Goal: Task Accomplishment & Management: Complete application form

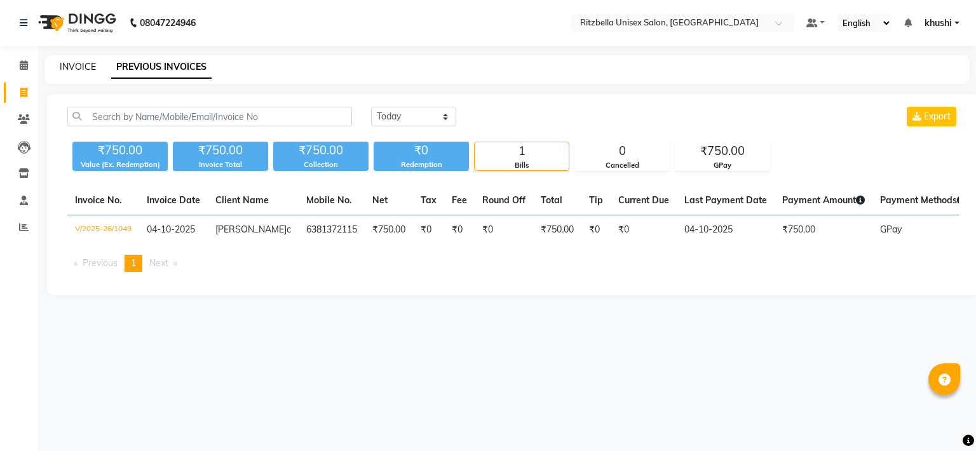
click at [81, 67] on link "INVOICE" at bounding box center [78, 66] width 36 height 11
select select "service"
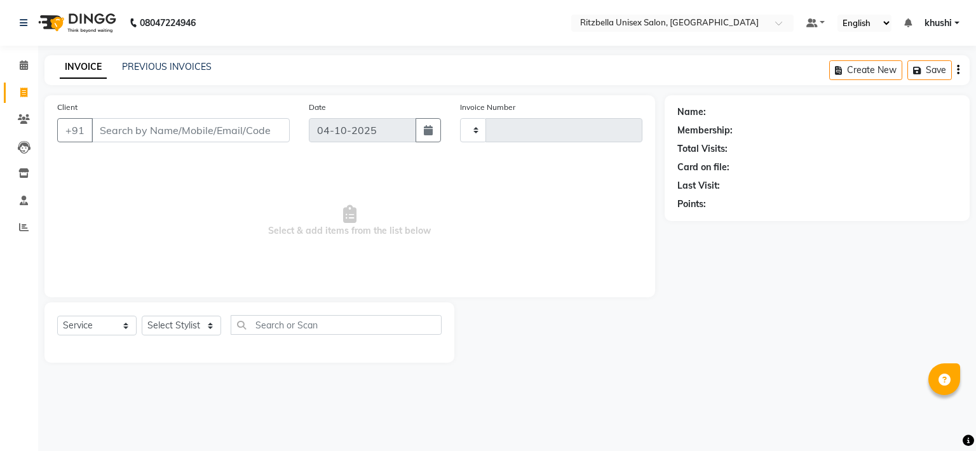
type input "1050"
select select "6870"
click at [196, 132] on input "Client" at bounding box center [190, 130] width 198 height 24
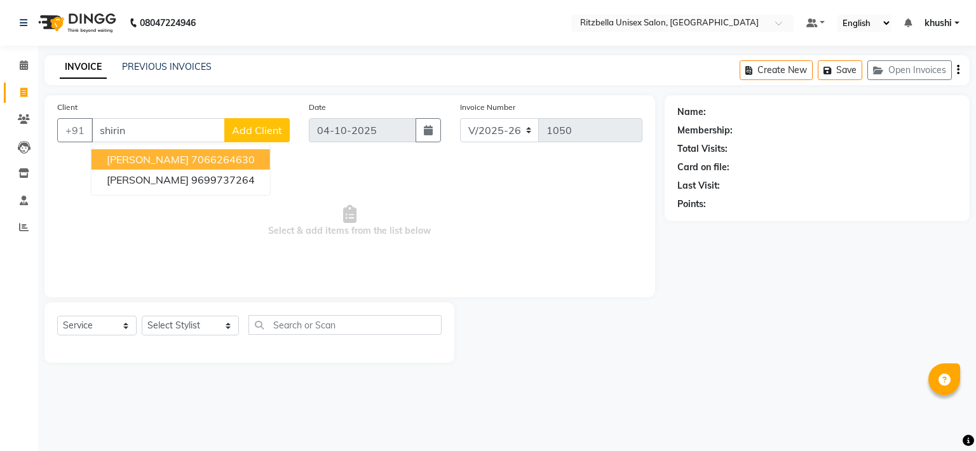
click at [156, 161] on span "Shirin Ghate" at bounding box center [148, 159] width 82 height 13
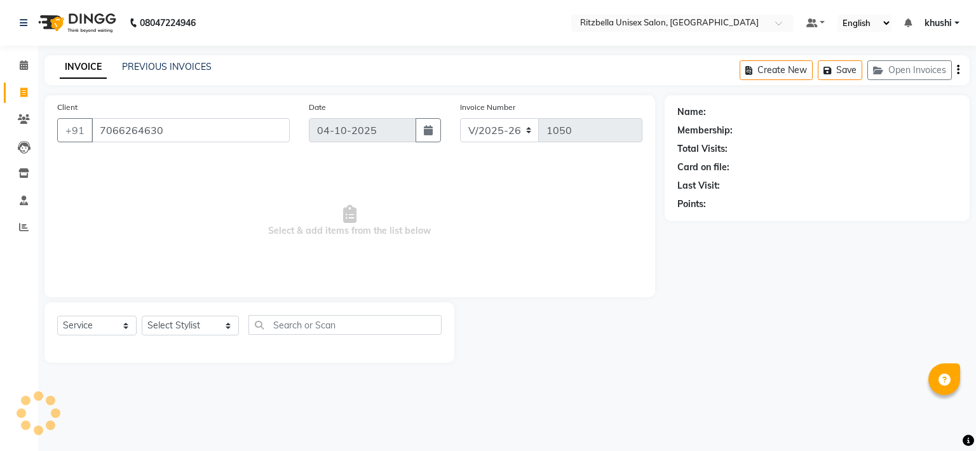
type input "7066264630"
select select "1: Object"
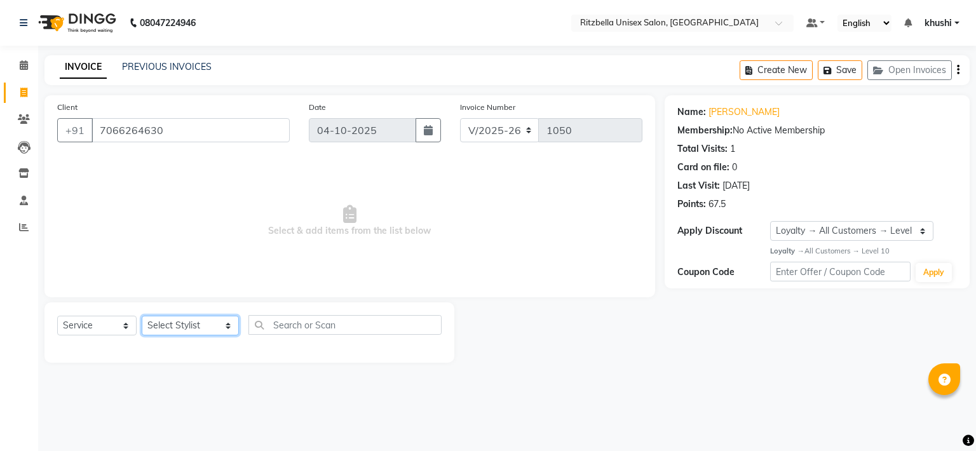
click at [160, 321] on select "Select Stylist khushi Nitesh shil Ritu Sabiya vaishnav khandagale Vaishnav Tawre" at bounding box center [190, 326] width 97 height 20
select select "53541"
click at [142, 316] on select "Select Stylist khushi Nitesh shil Ritu Sabiya vaishnav khandagale Vaishnav Tawre" at bounding box center [190, 326] width 97 height 20
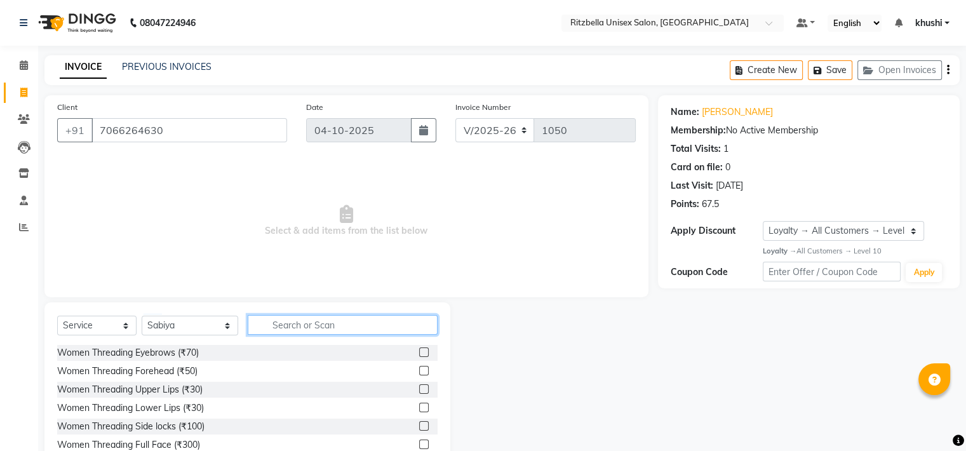
click at [313, 320] on input "text" at bounding box center [343, 325] width 190 height 20
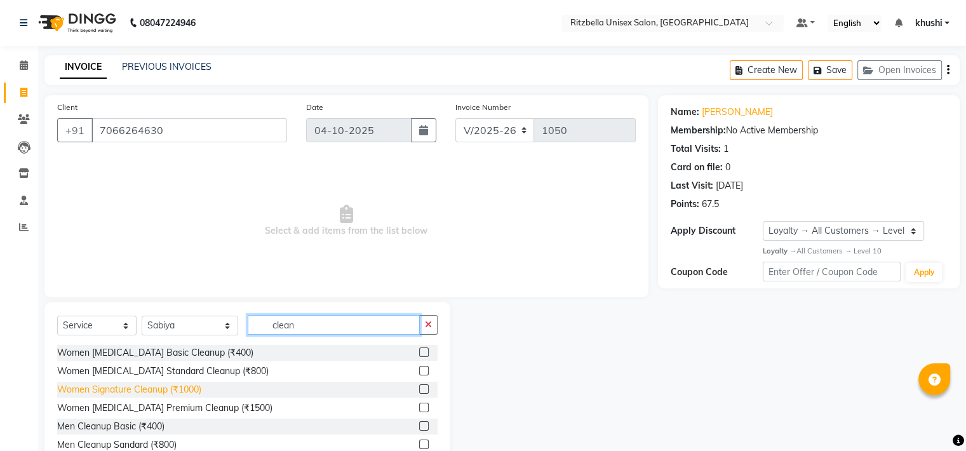
type input "clean"
click at [147, 396] on div "Women Signature Cleanup (₹1000)" at bounding box center [129, 389] width 144 height 13
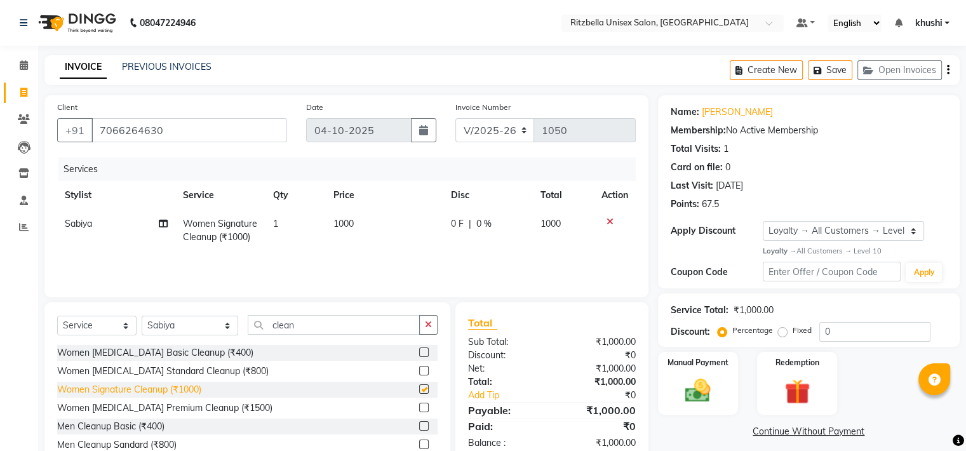
checkbox input "false"
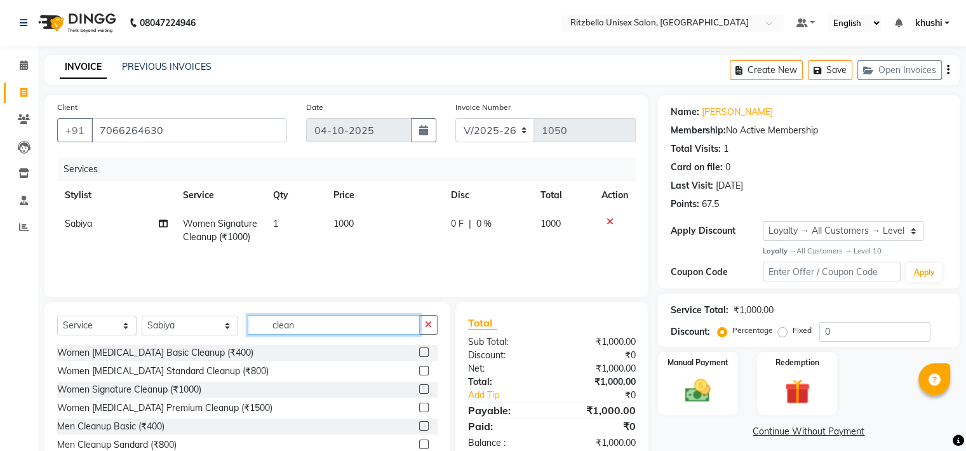
click at [315, 334] on input "clean" at bounding box center [334, 325] width 172 height 20
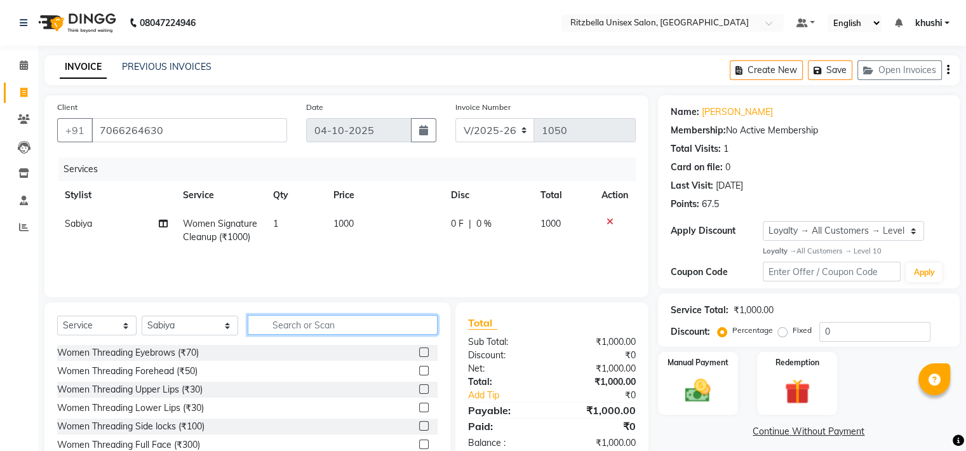
type input "c"
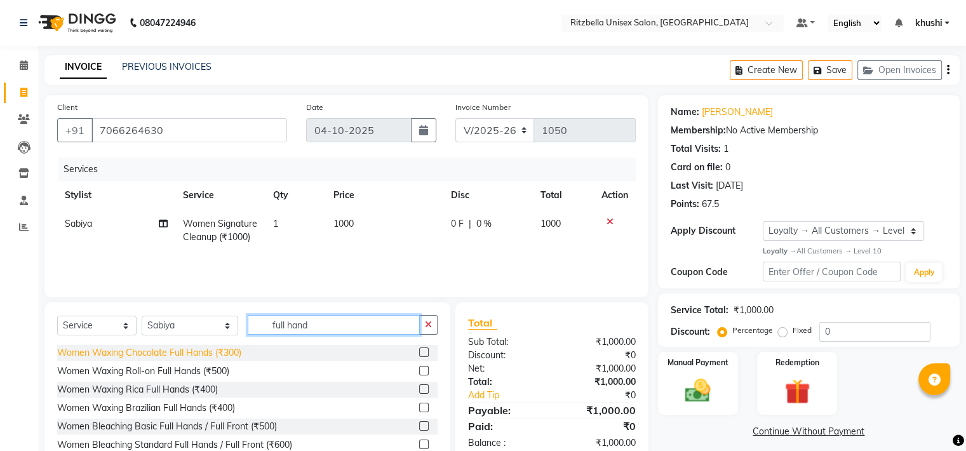
type input "full hand"
click at [184, 355] on div "Women Waxing Chocolate Full Hands (₹300)" at bounding box center [149, 352] width 184 height 13
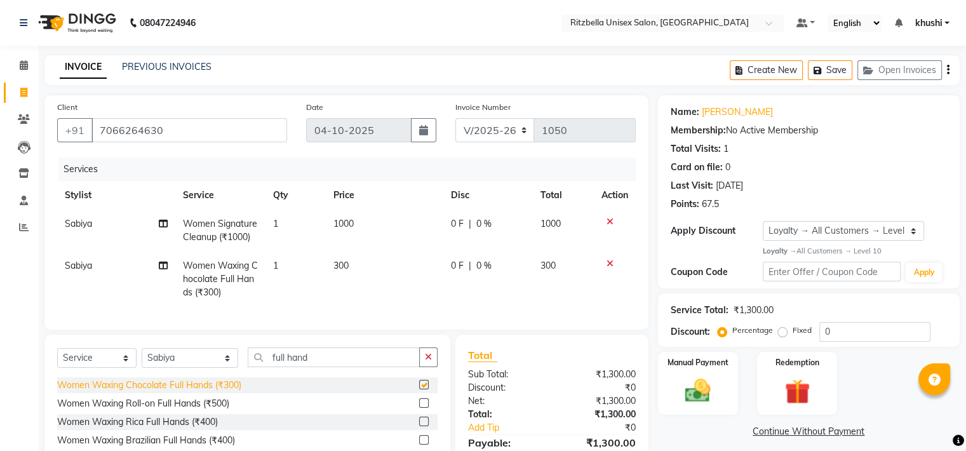
checkbox input "false"
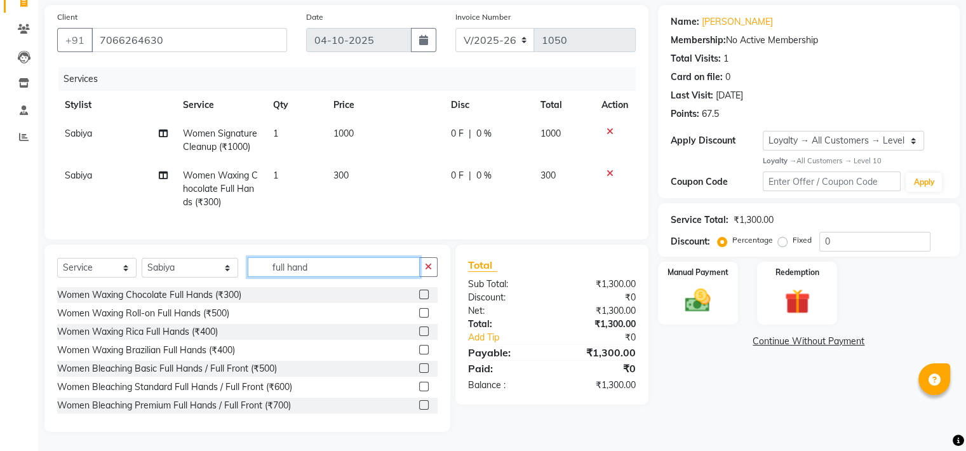
click at [289, 266] on input "full hand" at bounding box center [334, 267] width 172 height 20
type input "half legs"
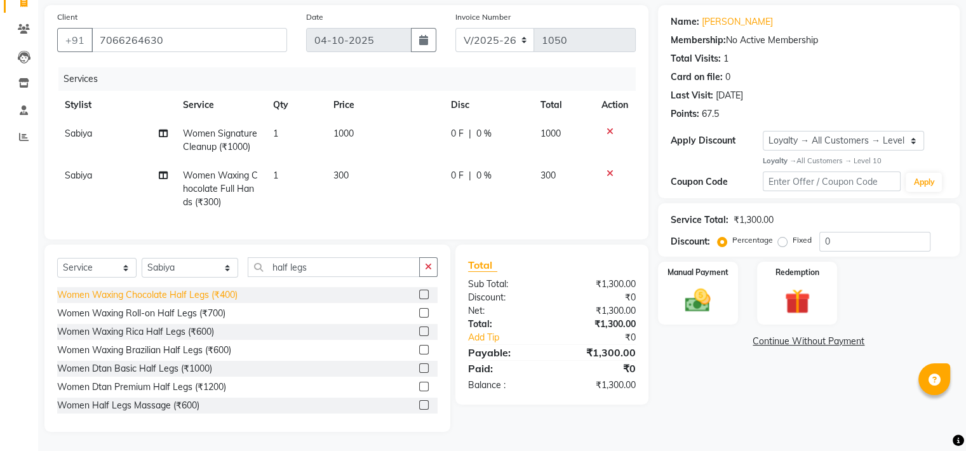
click at [157, 296] on div "Women Waxing Chocolate Half Legs (₹400)" at bounding box center [147, 294] width 180 height 13
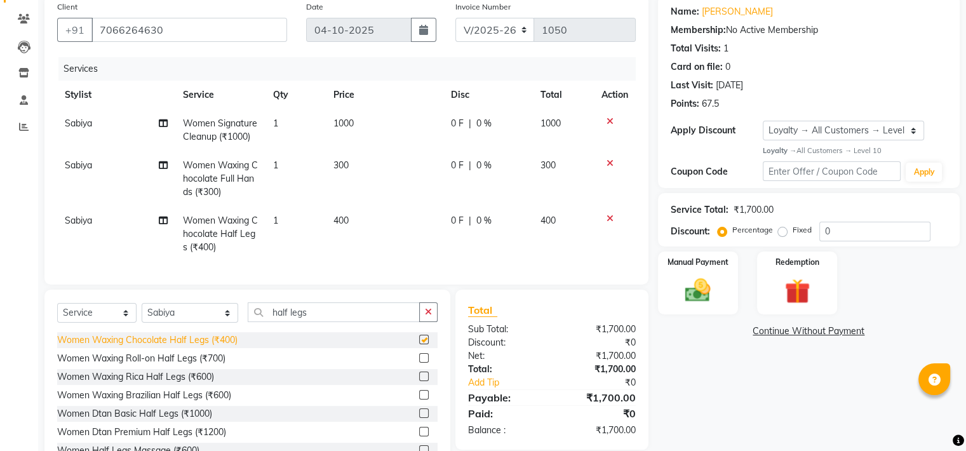
checkbox input "false"
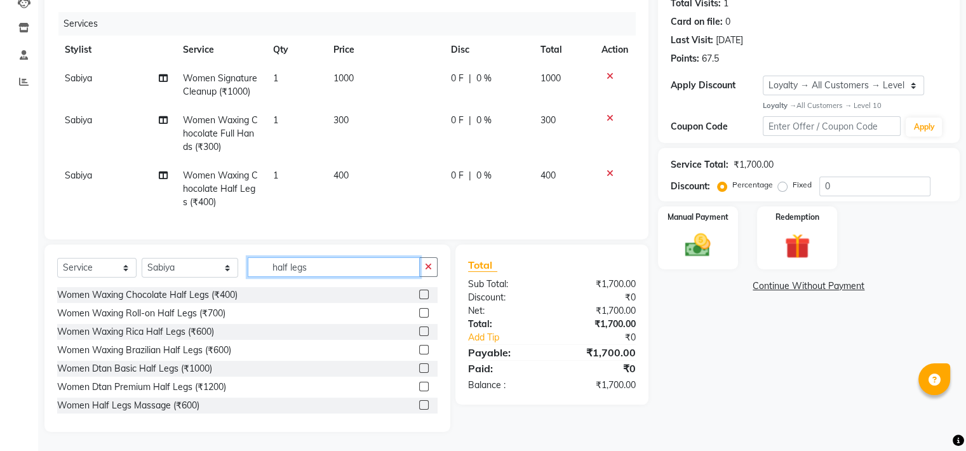
click at [311, 267] on input "half legs" at bounding box center [334, 267] width 172 height 20
type input "h"
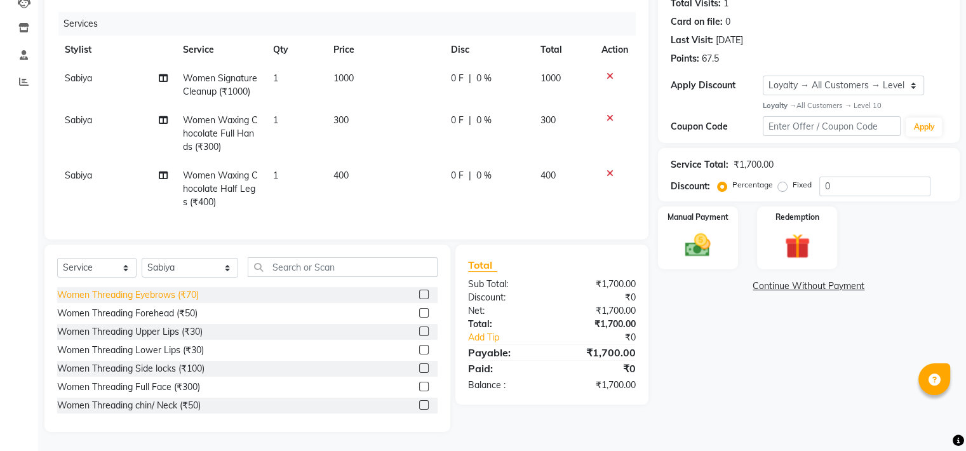
click at [141, 298] on div "Women Threading Eyebrows (₹70)" at bounding box center [128, 294] width 142 height 13
checkbox input "false"
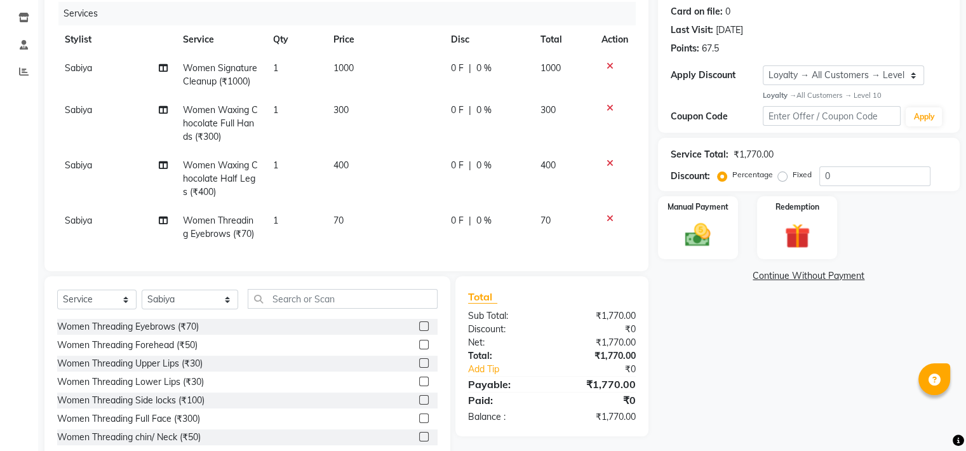
scroll to position [198, 0]
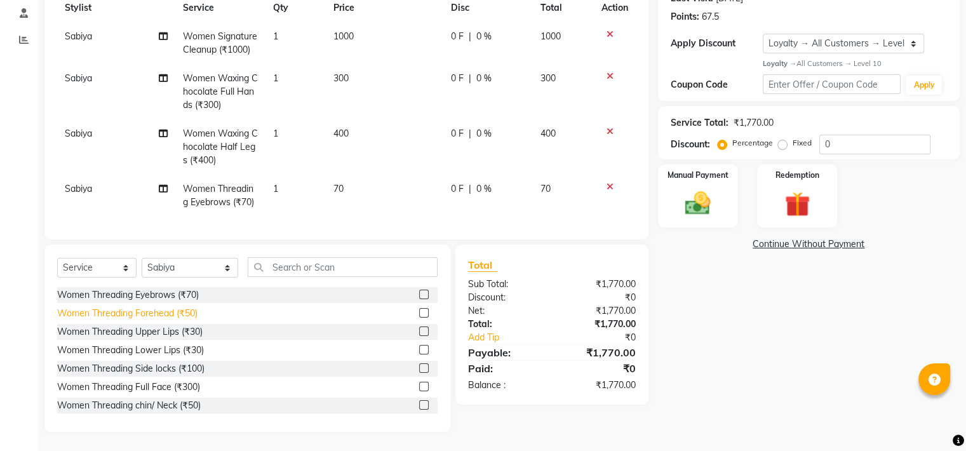
click at [174, 311] on div "Women Threading Forehead (₹50)" at bounding box center [127, 313] width 140 height 13
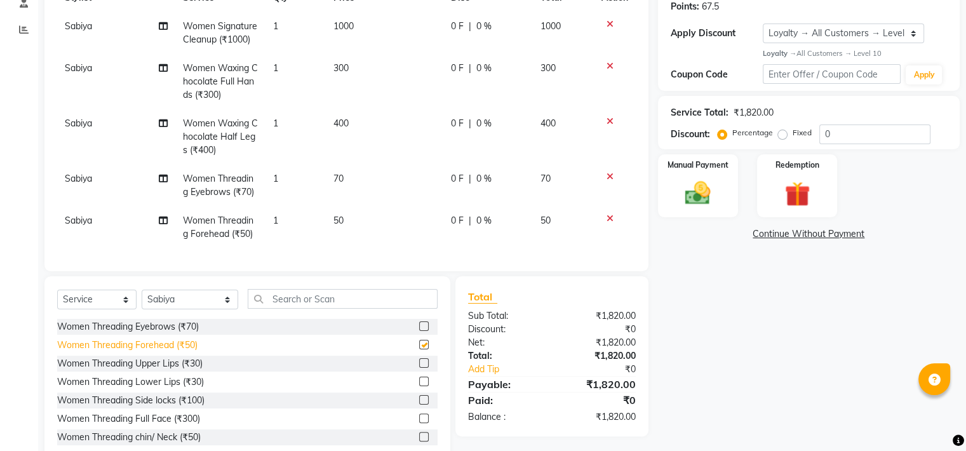
checkbox input "false"
click at [191, 370] on div "Women Threading Upper Lips (₹30)" at bounding box center [129, 363] width 145 height 13
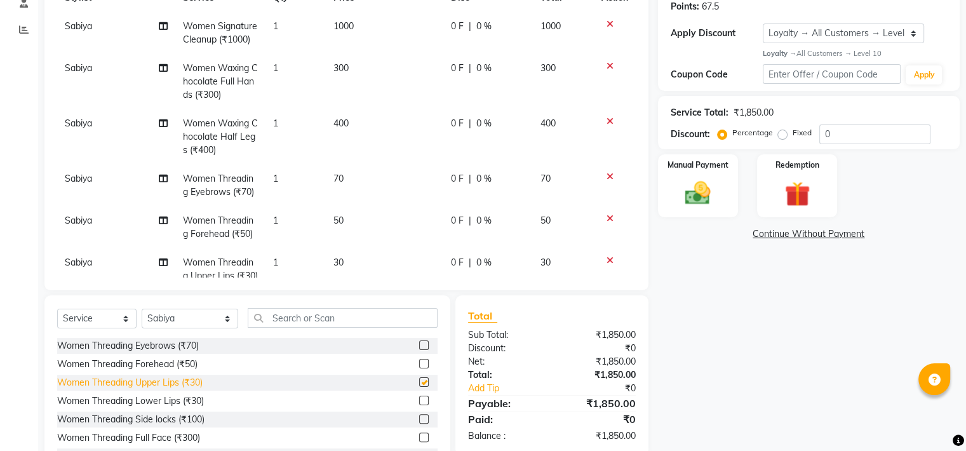
checkbox input "false"
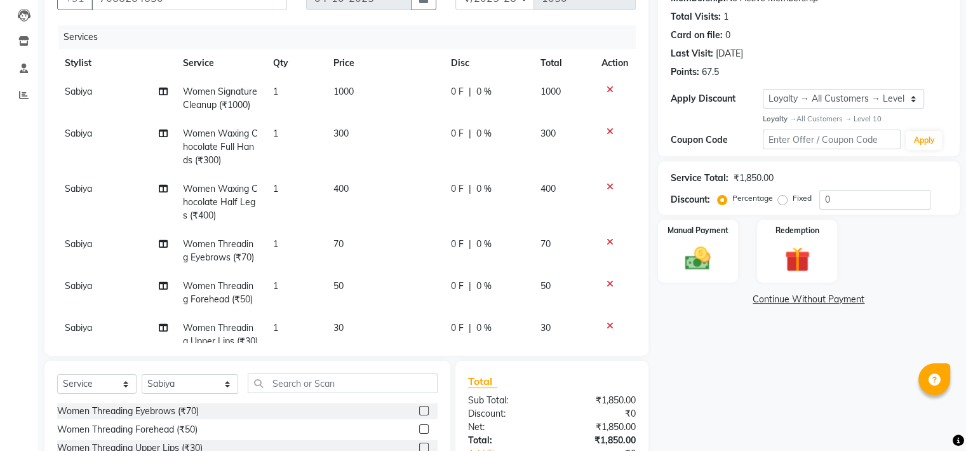
scroll to position [132, 0]
click at [607, 86] on icon at bounding box center [610, 89] width 7 height 9
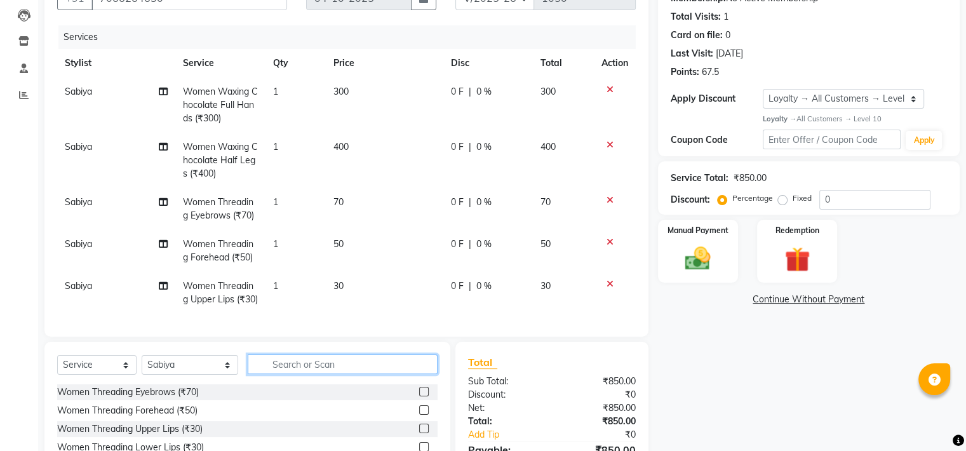
click at [289, 374] on input "text" at bounding box center [343, 365] width 190 height 20
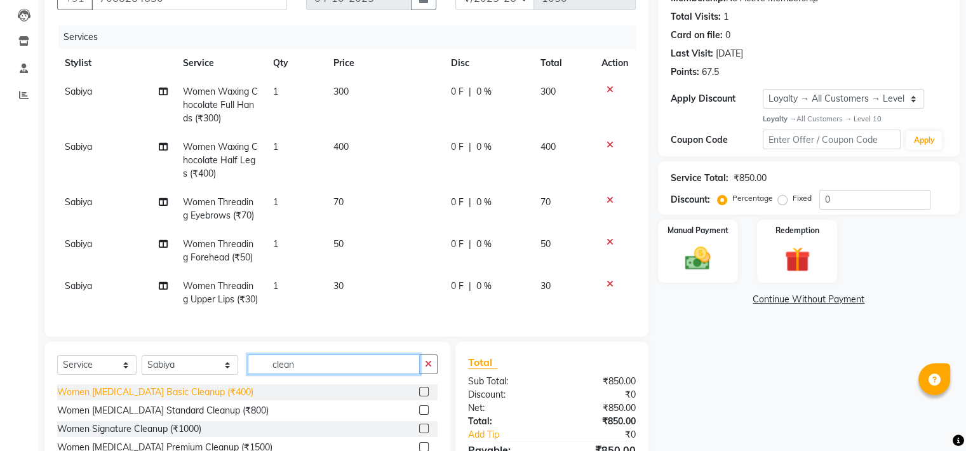
type input "clean"
click at [170, 399] on div "Women Skin Care Basic Cleanup (₹400)" at bounding box center [155, 392] width 196 height 13
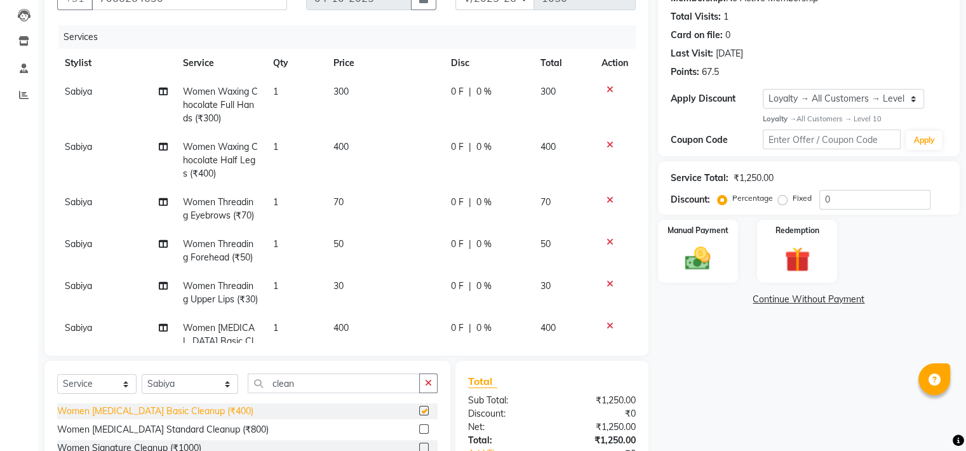
checkbox input "false"
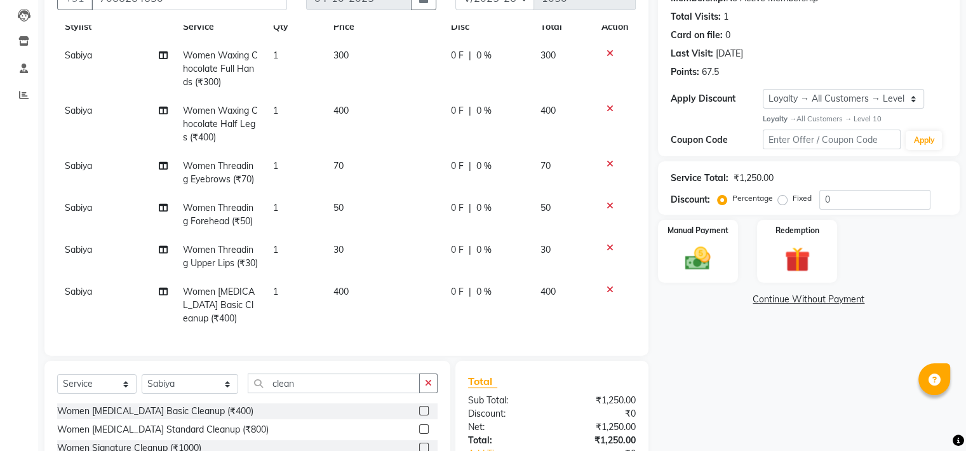
scroll to position [249, 0]
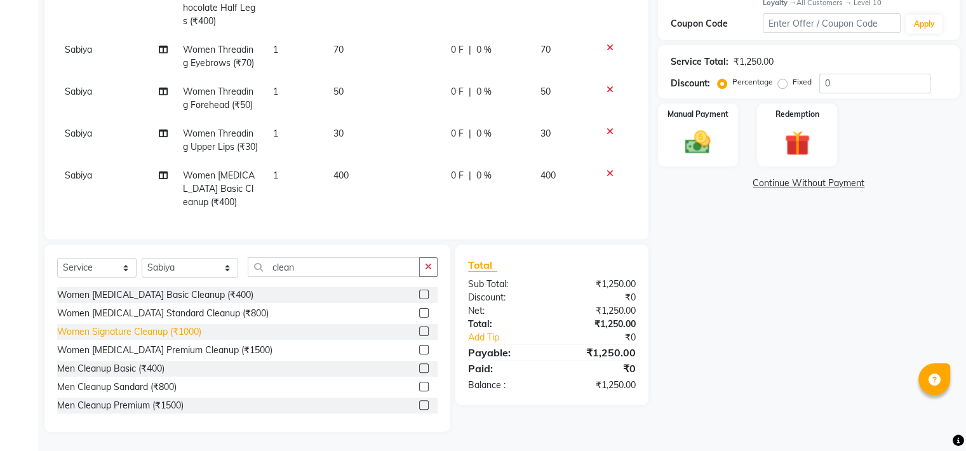
click at [174, 334] on div "Women Signature Cleanup (₹1000)" at bounding box center [129, 331] width 144 height 13
checkbox input "false"
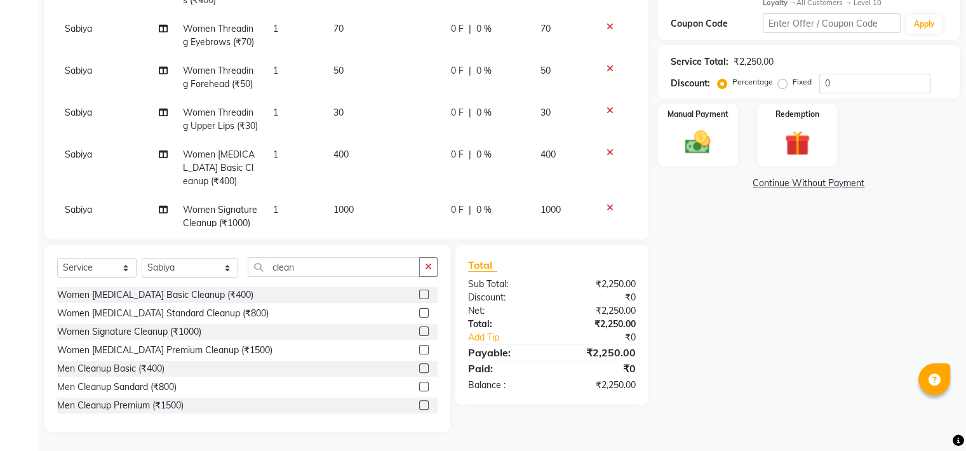
click at [607, 157] on icon at bounding box center [610, 152] width 7 height 9
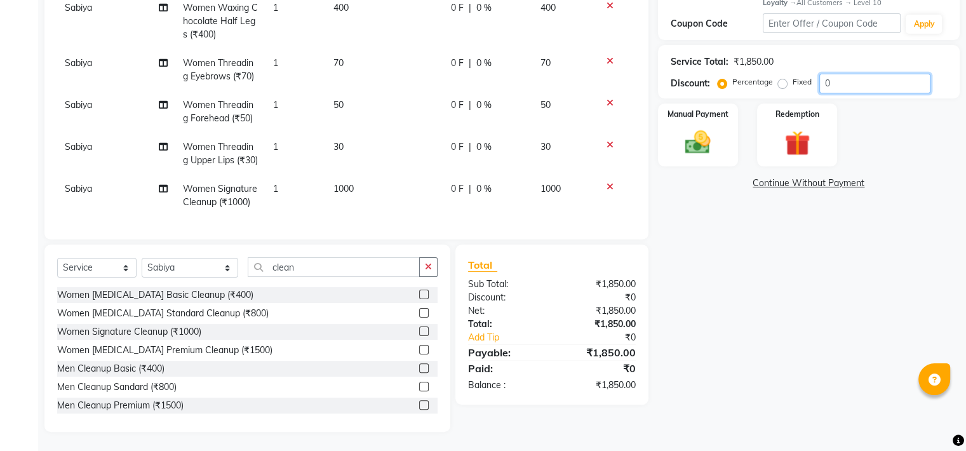
click at [864, 84] on input "0" at bounding box center [875, 84] width 111 height 20
click at [793, 85] on label "Fixed" at bounding box center [802, 81] width 19 height 11
click at [785, 85] on input "Fixed" at bounding box center [785, 82] width 9 height 9
radio input "true"
click at [844, 83] on input "number" at bounding box center [875, 84] width 111 height 20
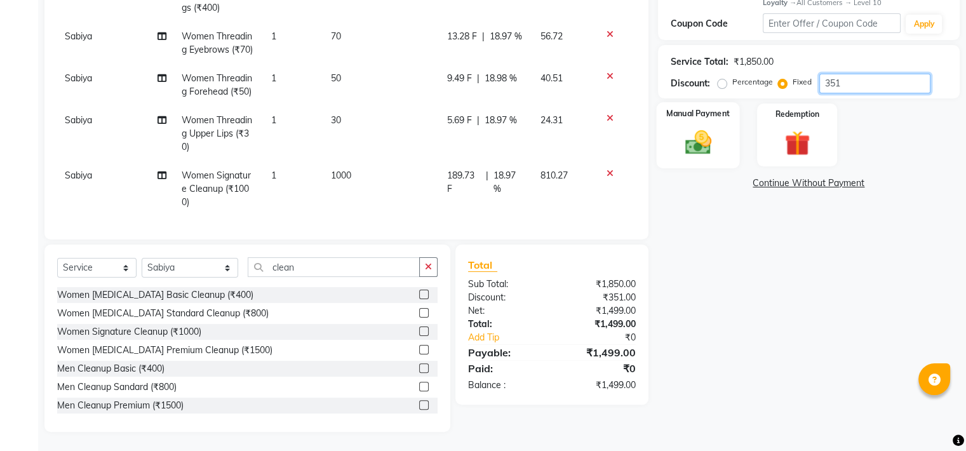
type input "351"
click at [710, 153] on img at bounding box center [698, 142] width 43 height 30
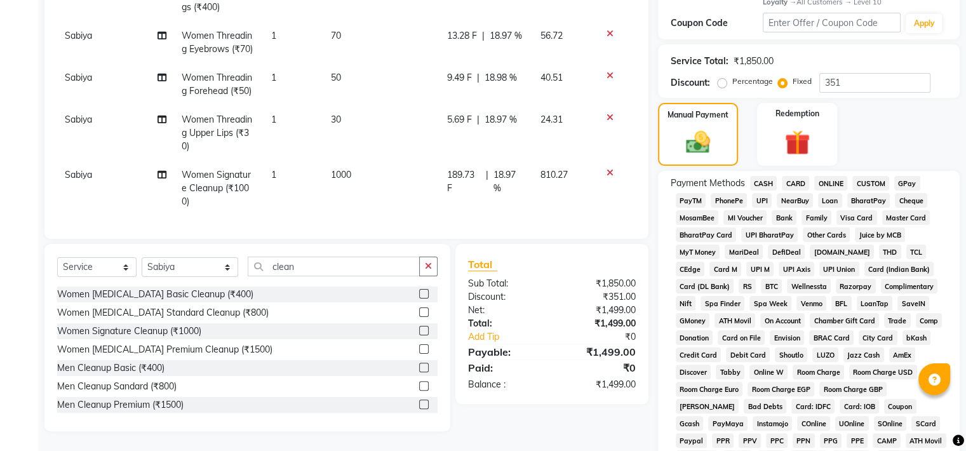
scroll to position [426, 0]
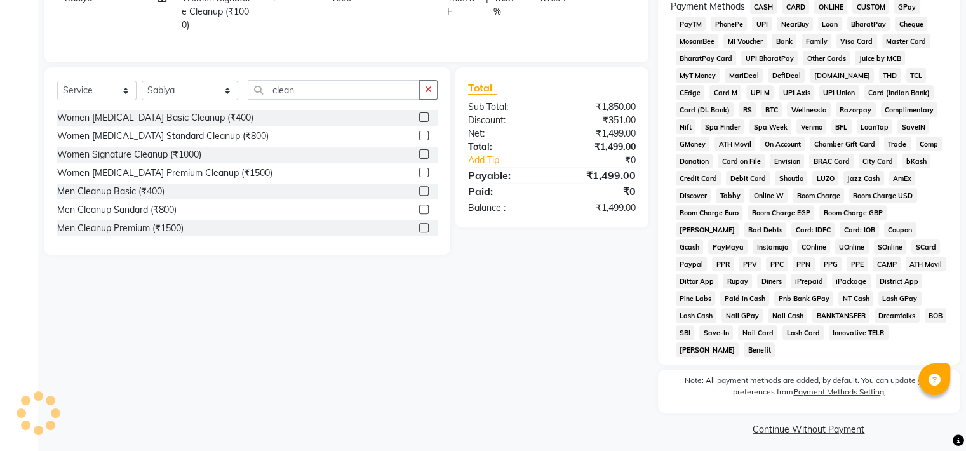
click at [900, 3] on span "GPay" at bounding box center [908, 6] width 26 height 15
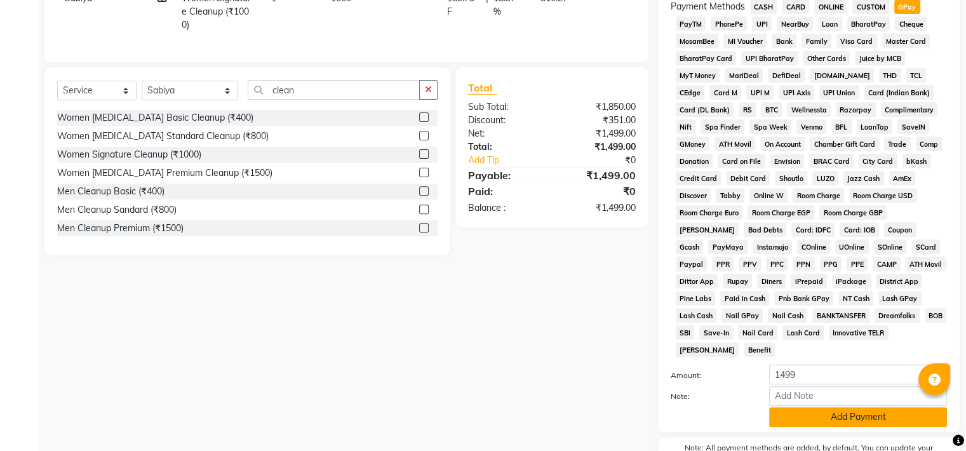
click at [801, 407] on button "Add Payment" at bounding box center [858, 417] width 178 height 20
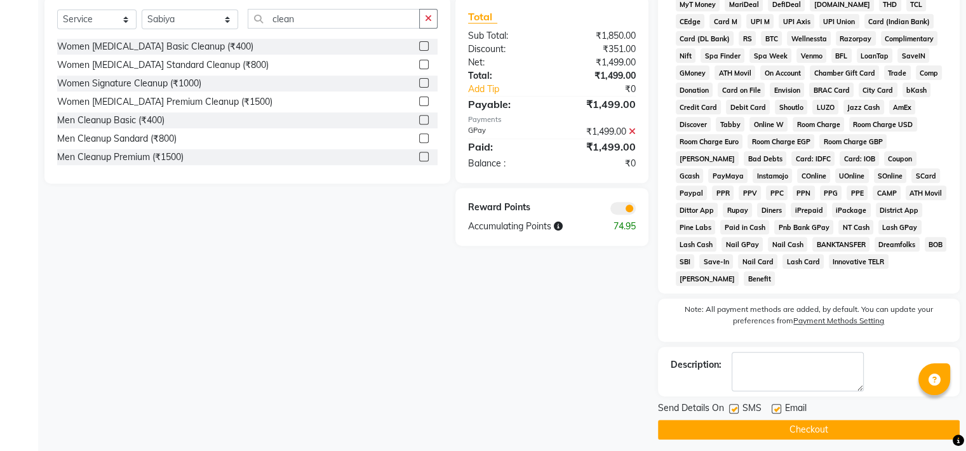
scroll to position [496, 0]
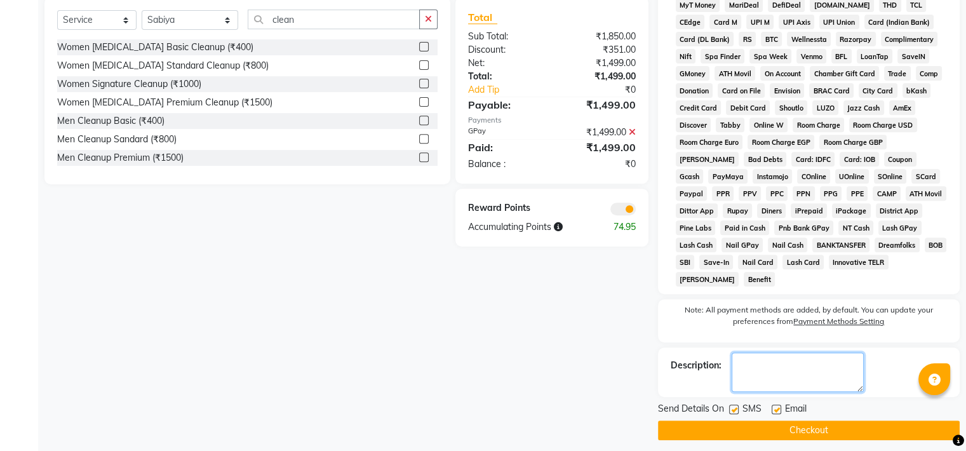
click at [764, 367] on textarea at bounding box center [798, 372] width 132 height 39
type textarea "Diwali offer"
click at [788, 425] on button "Checkout" at bounding box center [809, 431] width 302 height 20
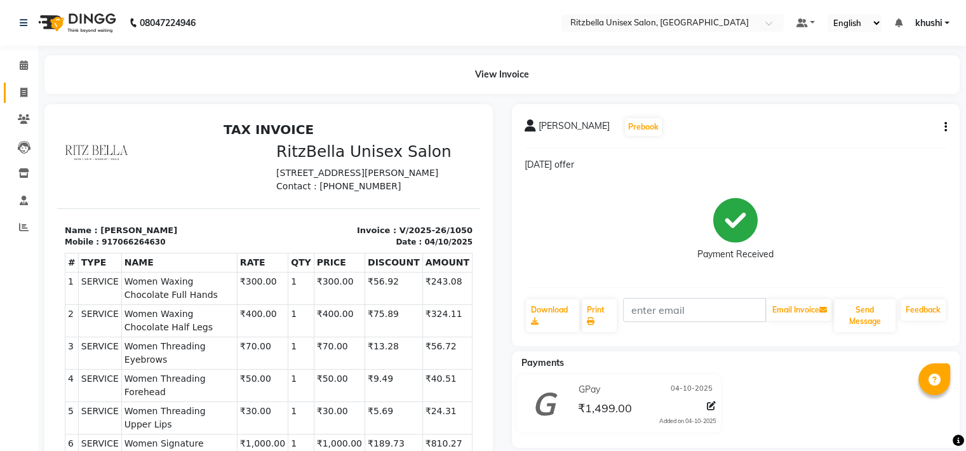
click at [11, 93] on link "Invoice" at bounding box center [19, 93] width 30 height 21
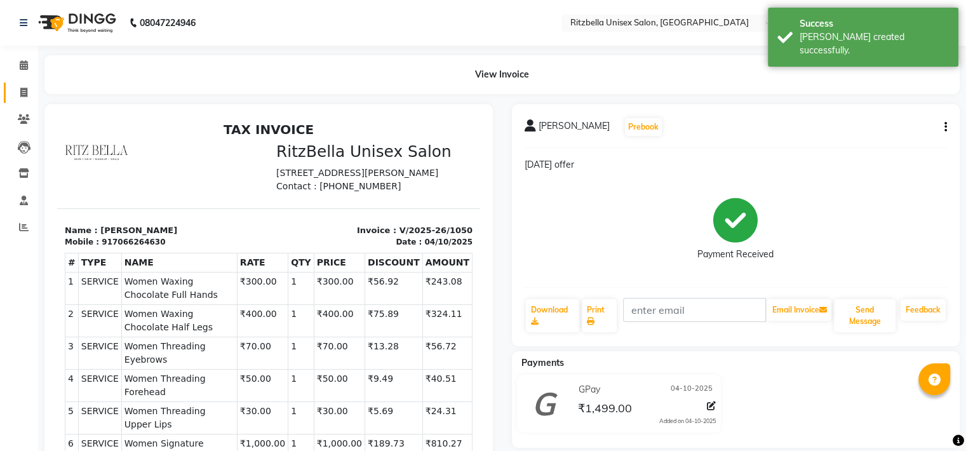
select select "service"
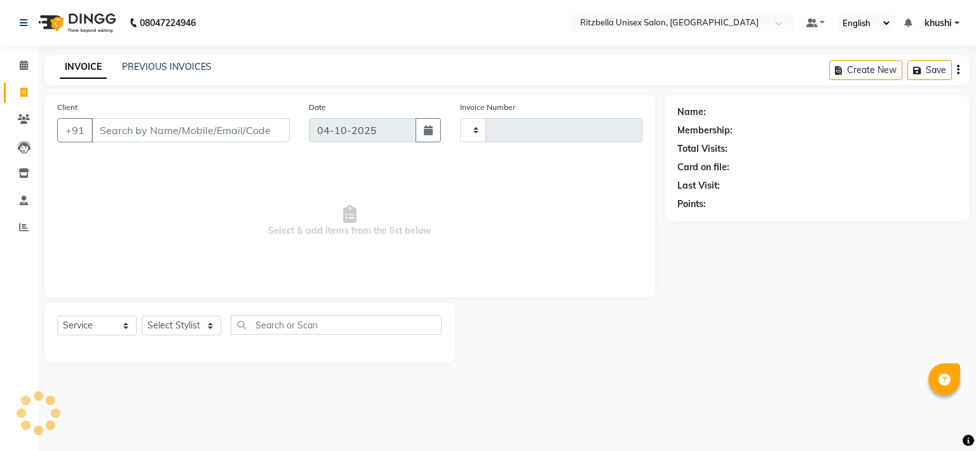
type input "1051"
select select "6870"
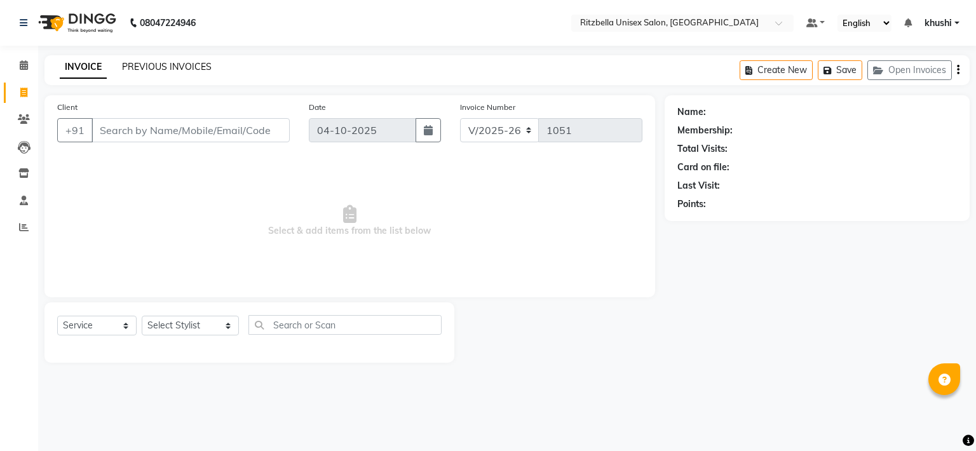
click at [165, 69] on link "PREVIOUS INVOICES" at bounding box center [167, 66] width 90 height 11
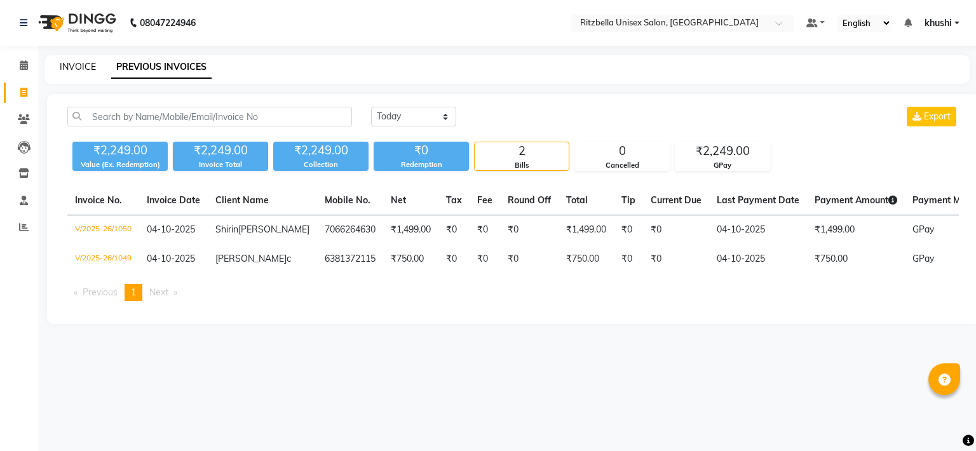
click at [76, 64] on link "INVOICE" at bounding box center [78, 66] width 36 height 11
select select "service"
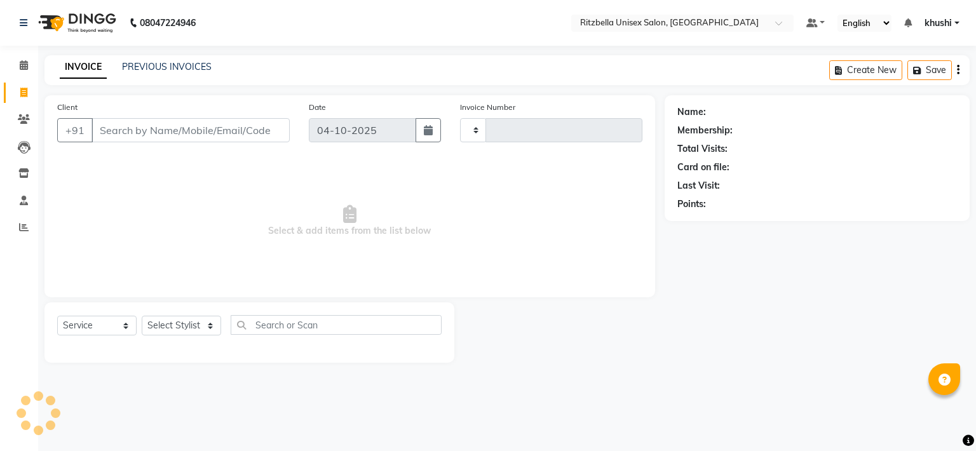
type input "1051"
select select "6870"
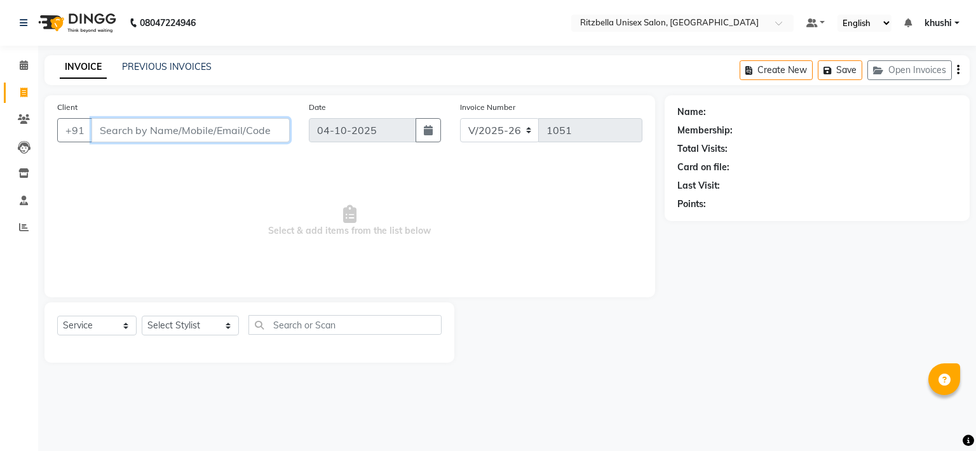
click at [107, 137] on input "Client" at bounding box center [190, 130] width 198 height 24
click at [114, 125] on input "Client" at bounding box center [190, 130] width 198 height 24
click at [20, 62] on icon at bounding box center [24, 65] width 8 height 10
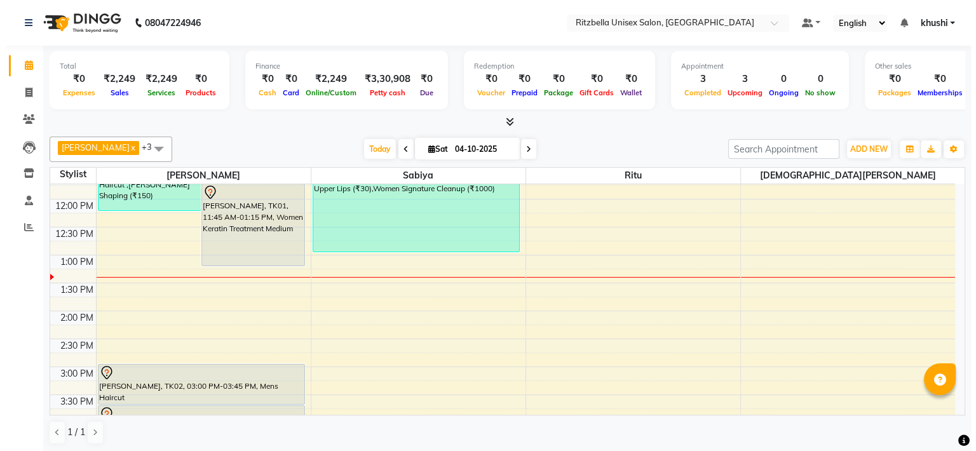
scroll to position [149, 0]
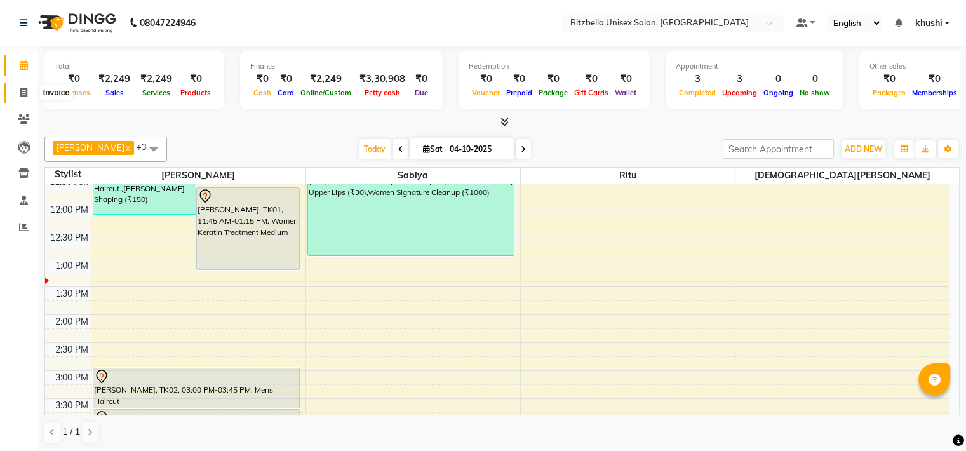
click at [25, 92] on icon at bounding box center [23, 93] width 7 height 10
select select "service"
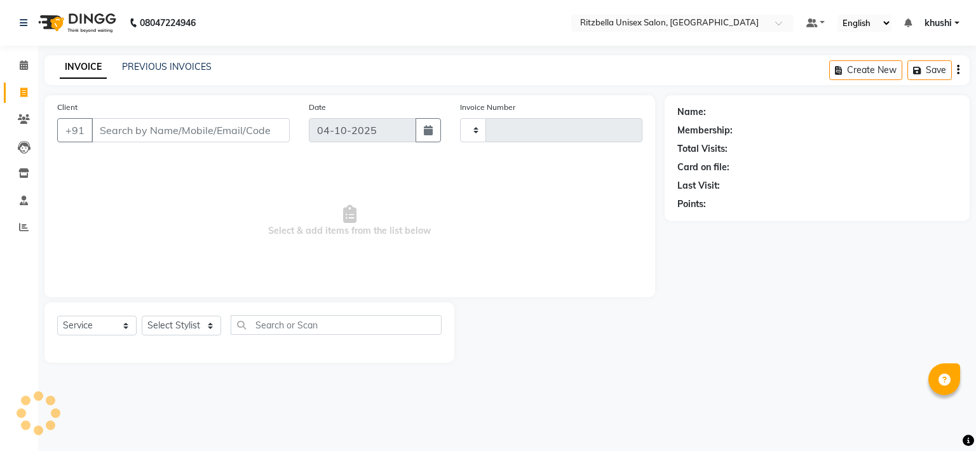
type input "1051"
select select "6870"
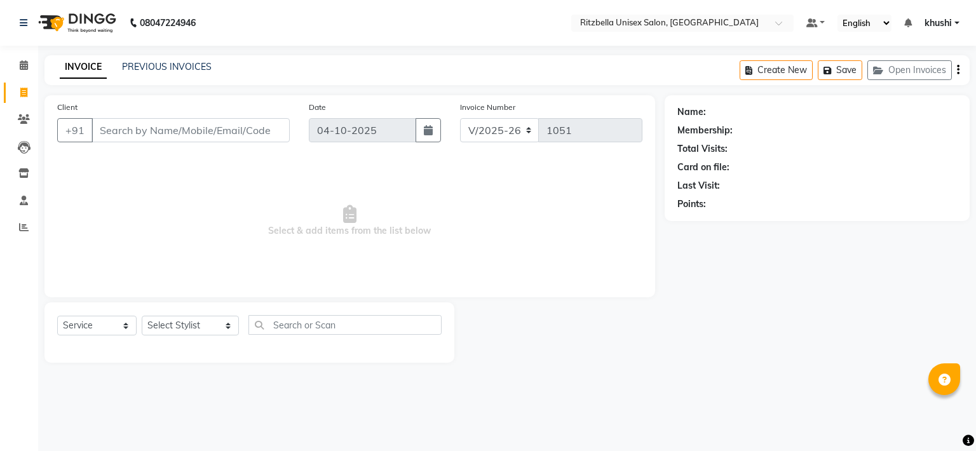
click at [127, 128] on input "Client" at bounding box center [190, 130] width 198 height 24
click at [121, 128] on input "Client" at bounding box center [190, 130] width 198 height 24
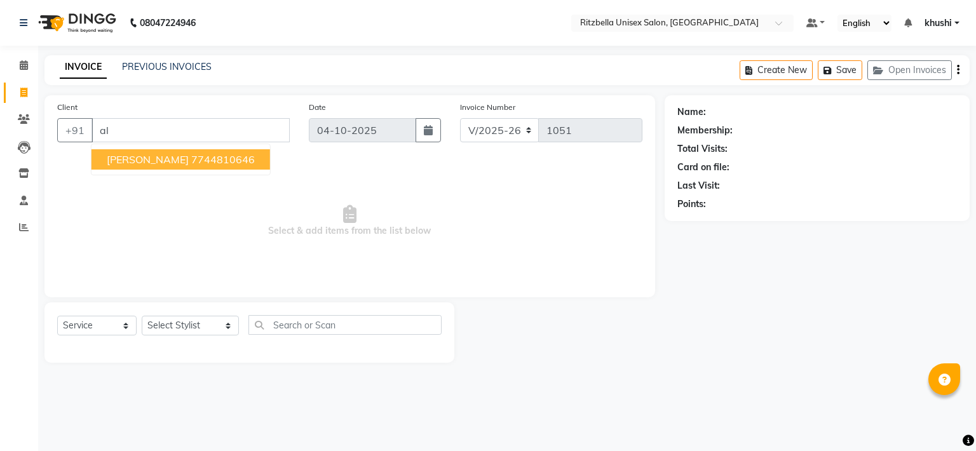
type input "a"
type input "774481"
click at [247, 130] on span "Add Client" at bounding box center [257, 130] width 50 height 13
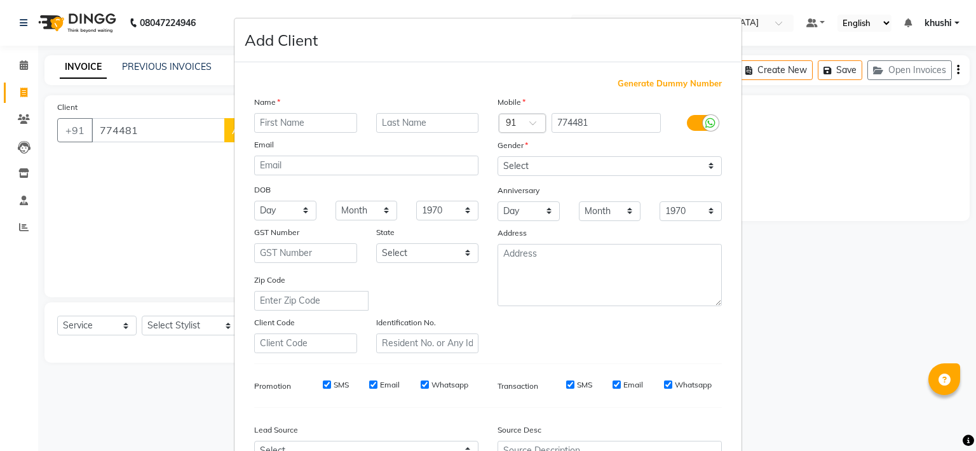
scroll to position [142, 0]
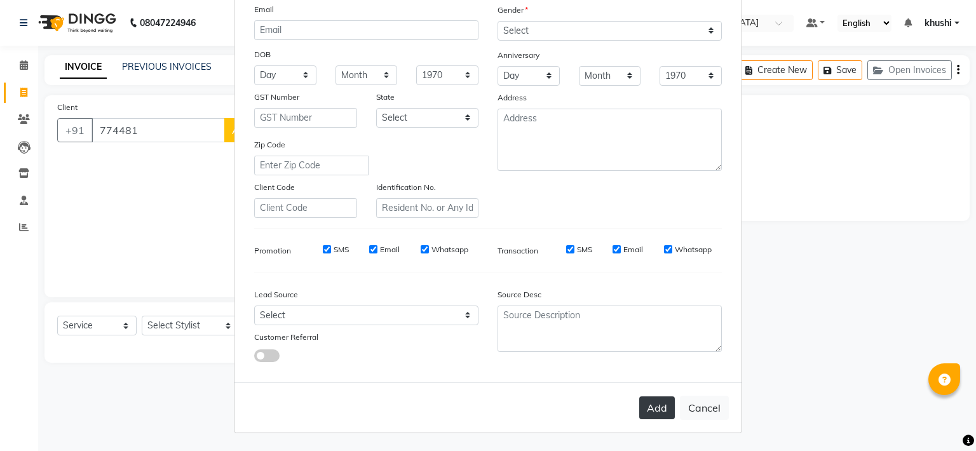
click at [649, 412] on button "Add" at bounding box center [657, 407] width 36 height 23
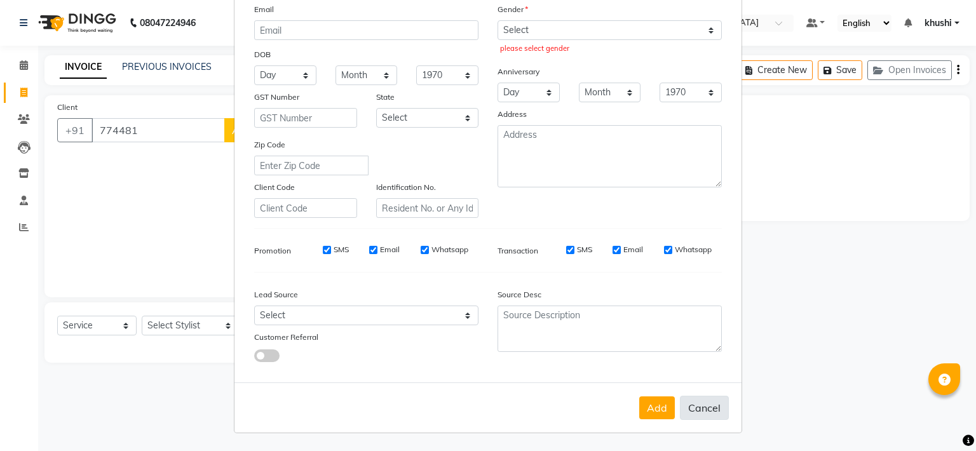
click at [699, 405] on button "Cancel" at bounding box center [704, 408] width 49 height 24
select select
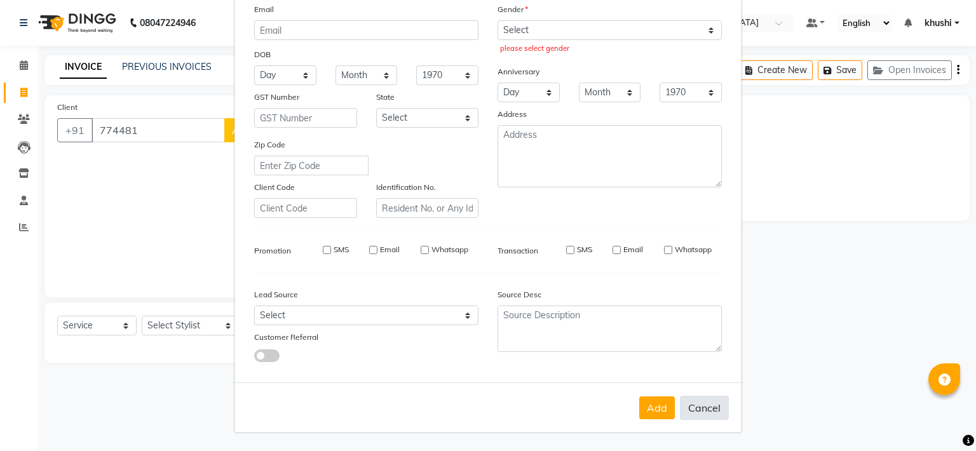
select select
checkbox input "false"
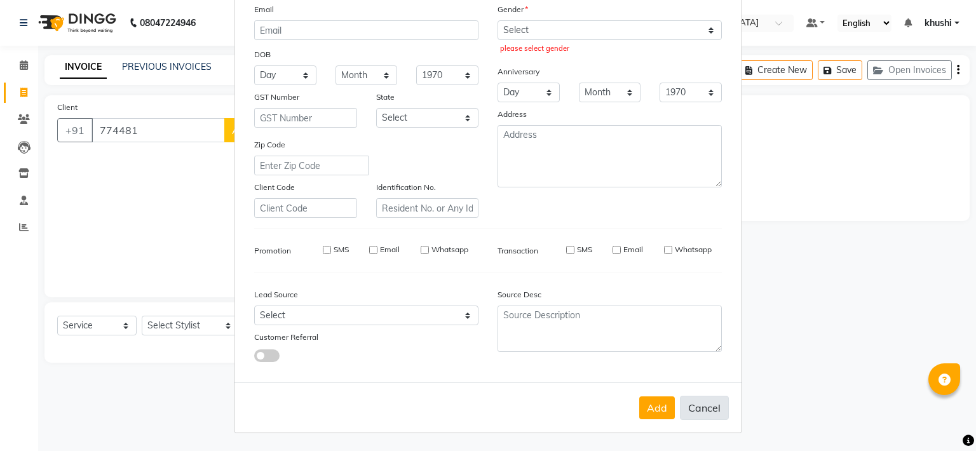
checkbox input "false"
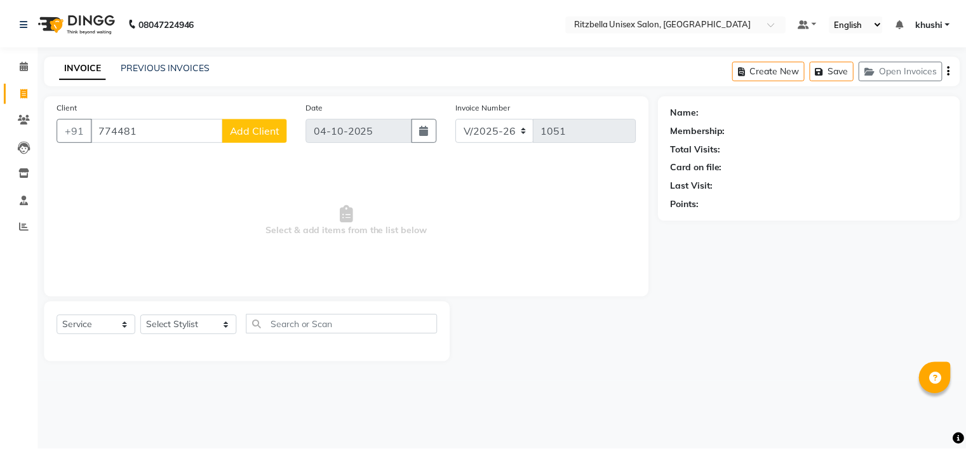
scroll to position [155, 0]
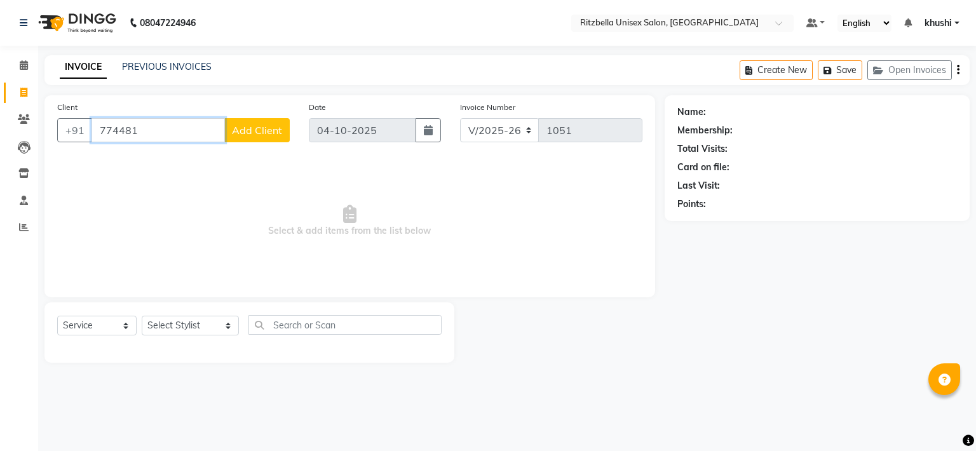
click at [145, 139] on input "774481" at bounding box center [157, 130] width 133 height 24
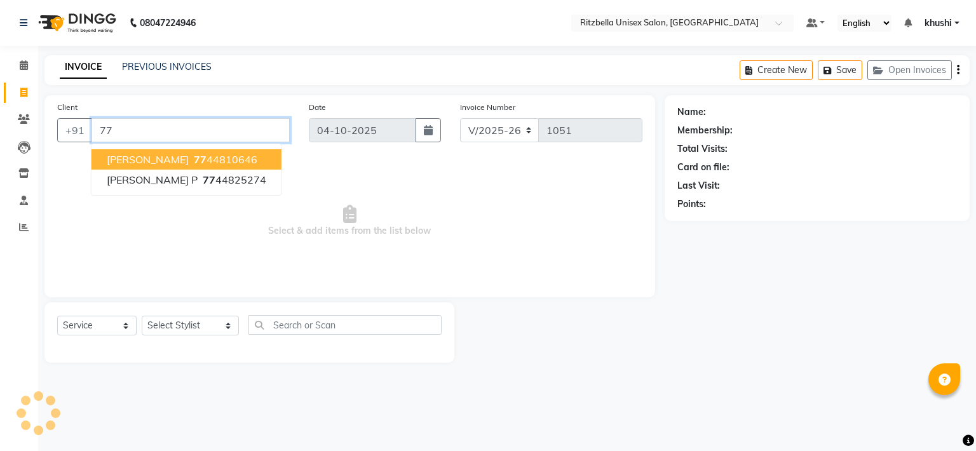
type input "7"
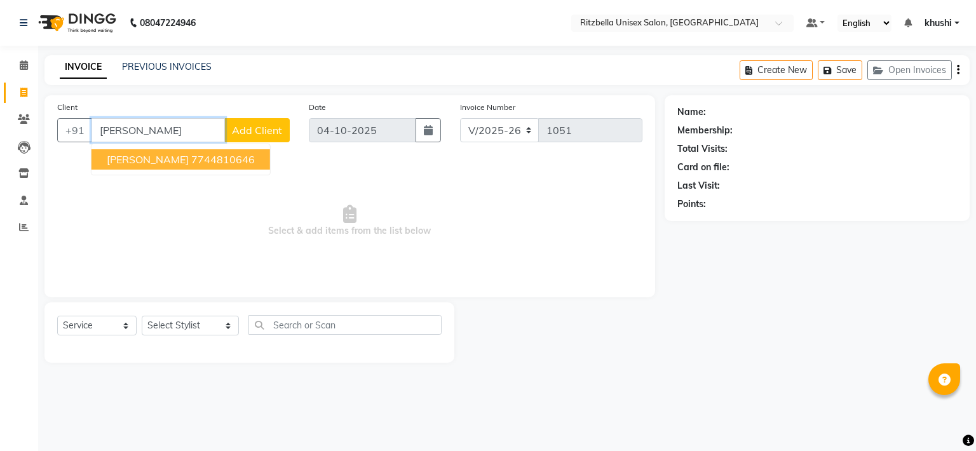
click at [141, 161] on span "Alfiya Ansari" at bounding box center [148, 159] width 82 height 13
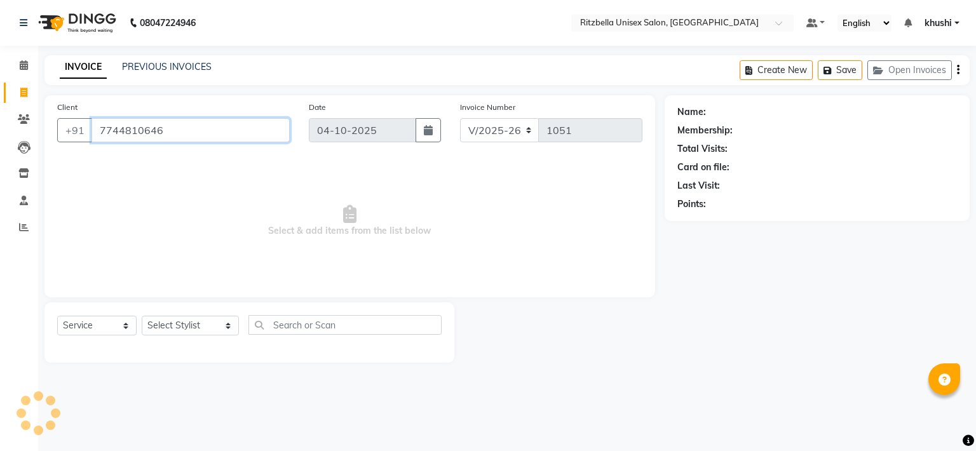
type input "7744810646"
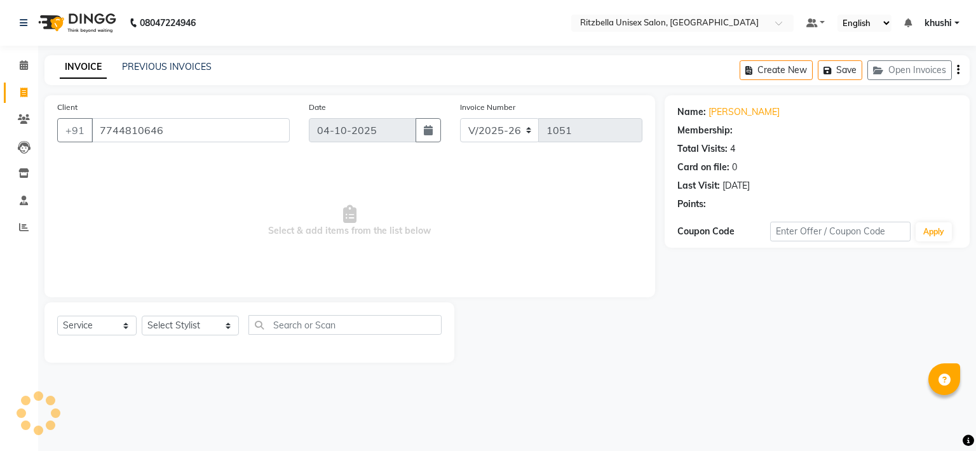
select select "1: Object"
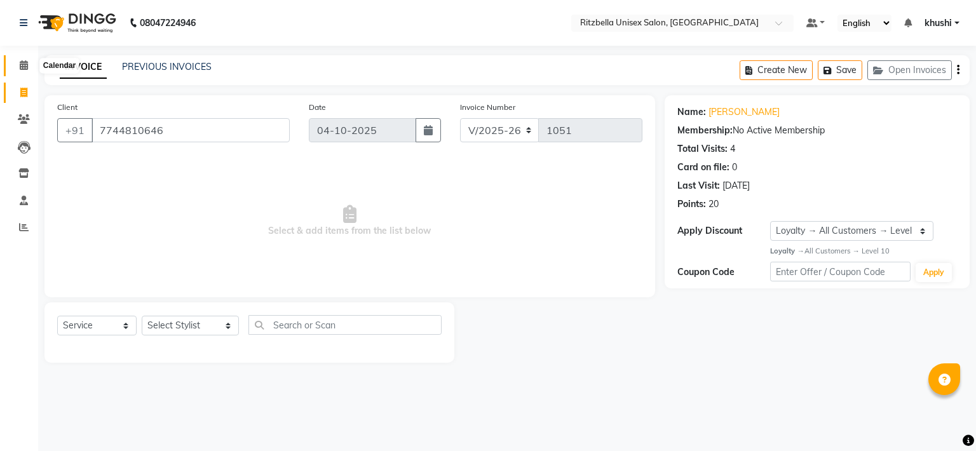
click at [25, 62] on icon at bounding box center [24, 65] width 8 height 10
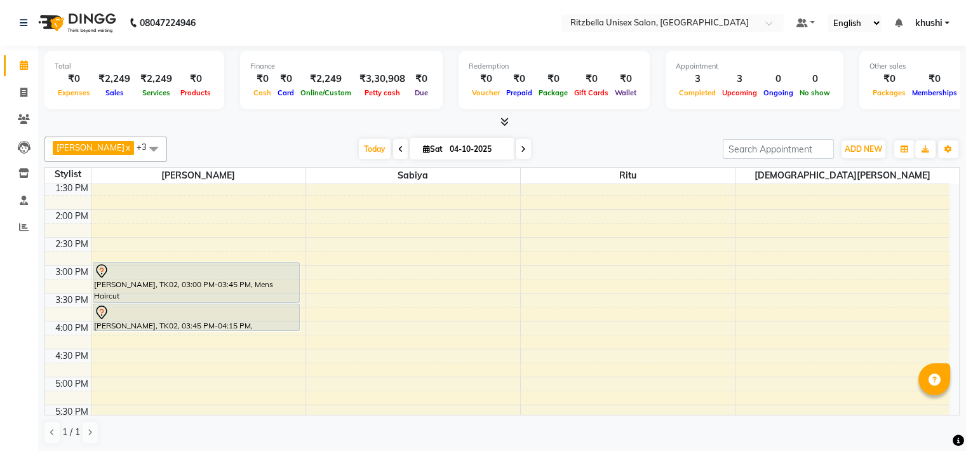
scroll to position [257, 0]
click at [333, 198] on div "9:00 AM 9:30 AM 10:00 AM 10:30 AM 11:00 AM 11:30 AM 12:00 PM 12:30 PM 1:00 PM 1…" at bounding box center [497, 291] width 905 height 726
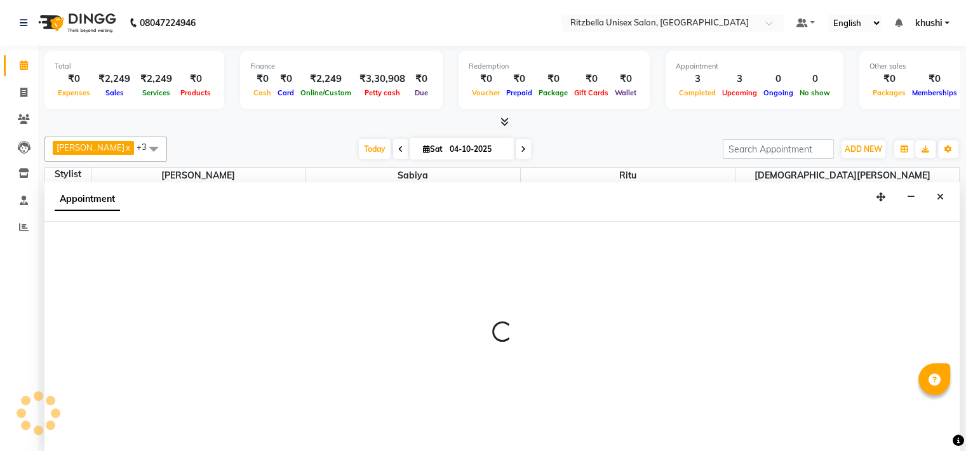
scroll to position [1, 0]
select select "53541"
select select "825"
select select "tentative"
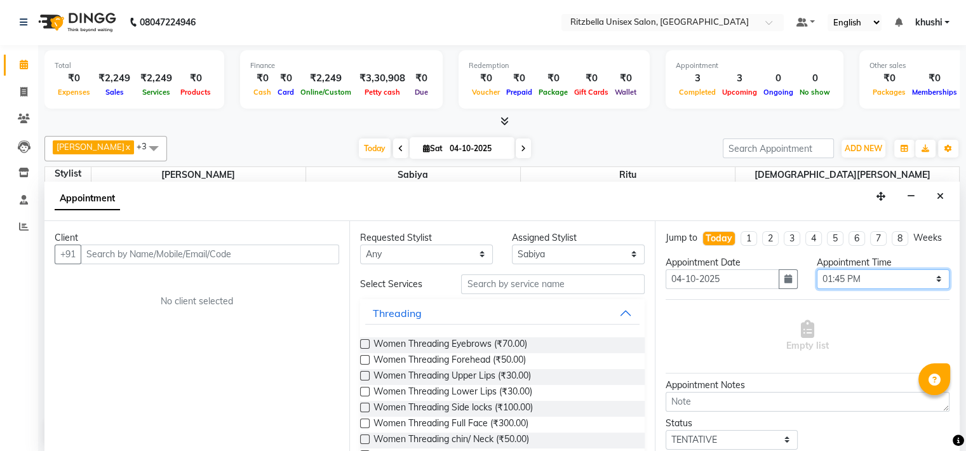
click at [929, 285] on select "Select 10:00 AM 10:15 AM 10:30 AM 10:45 AM 11:00 AM 11:15 AM 11:30 AM 11:45 AM …" at bounding box center [883, 279] width 133 height 20
select select "810"
click at [817, 280] on select "Select 10:00 AM 10:15 AM 10:30 AM 10:45 AM 11:00 AM 11:15 AM 11:30 AM 11:45 AM …" at bounding box center [883, 279] width 133 height 20
click at [367, 341] on label at bounding box center [365, 344] width 10 height 10
click at [367, 341] on input "checkbox" at bounding box center [364, 345] width 8 height 8
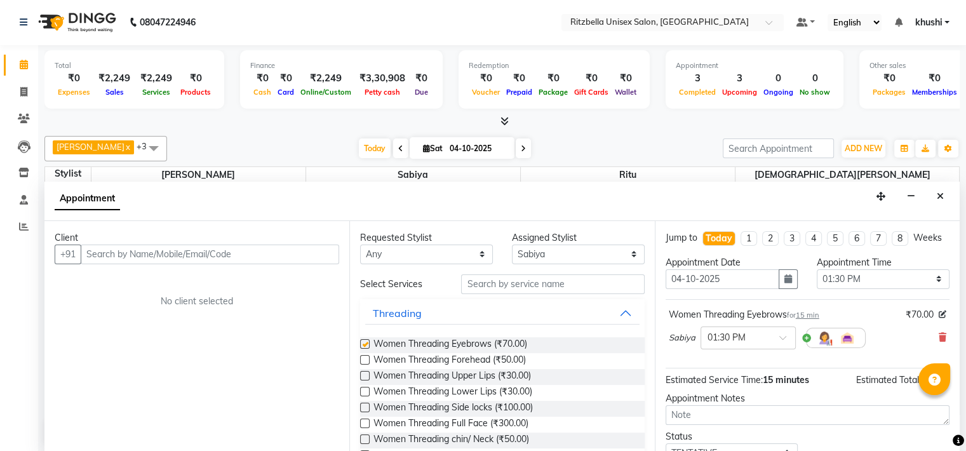
checkbox input "false"
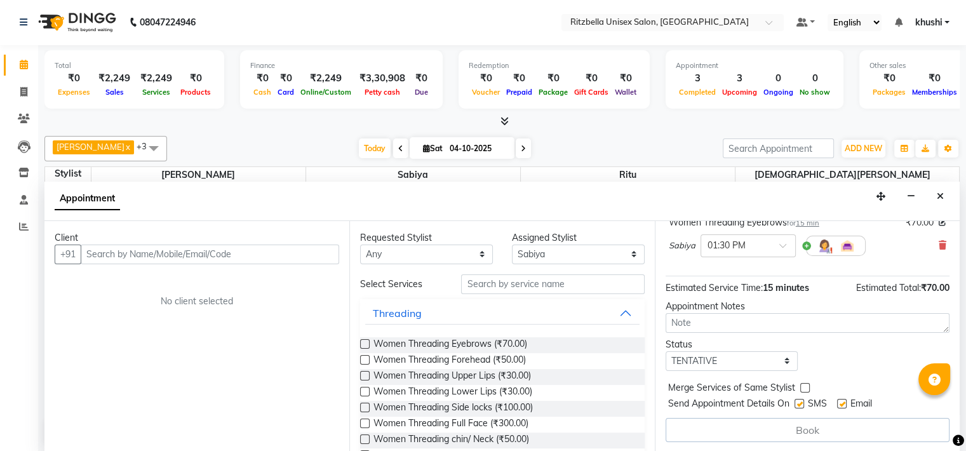
click at [802, 428] on div "Book" at bounding box center [808, 430] width 284 height 24
click at [781, 424] on div "Book" at bounding box center [808, 430] width 284 height 24
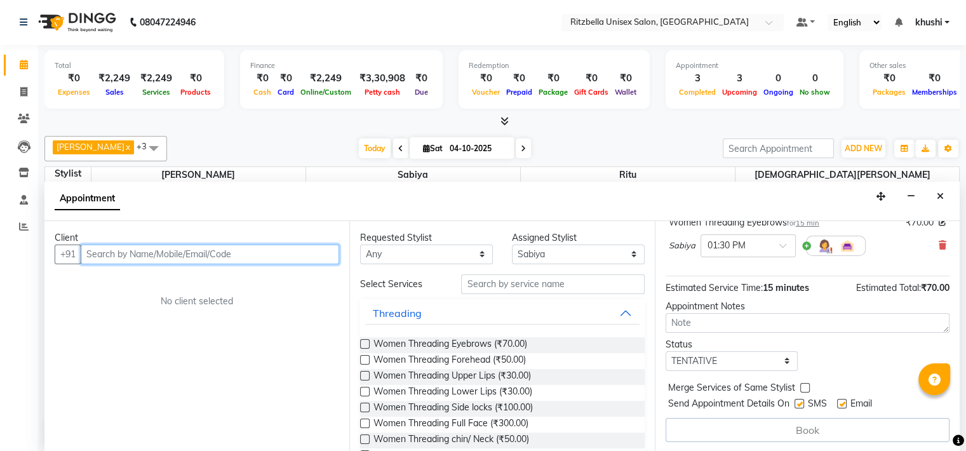
click at [296, 252] on input "text" at bounding box center [210, 255] width 259 height 20
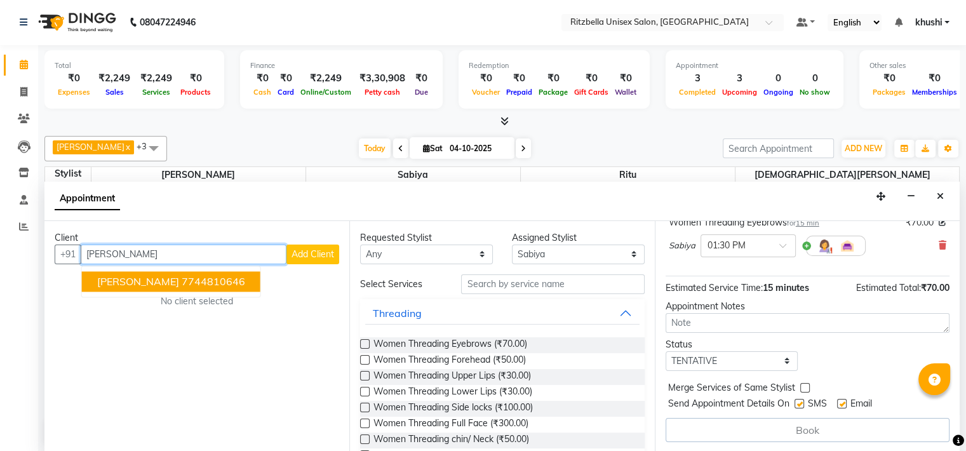
click at [184, 275] on ngb-highlight "7744810646" at bounding box center [214, 281] width 64 height 13
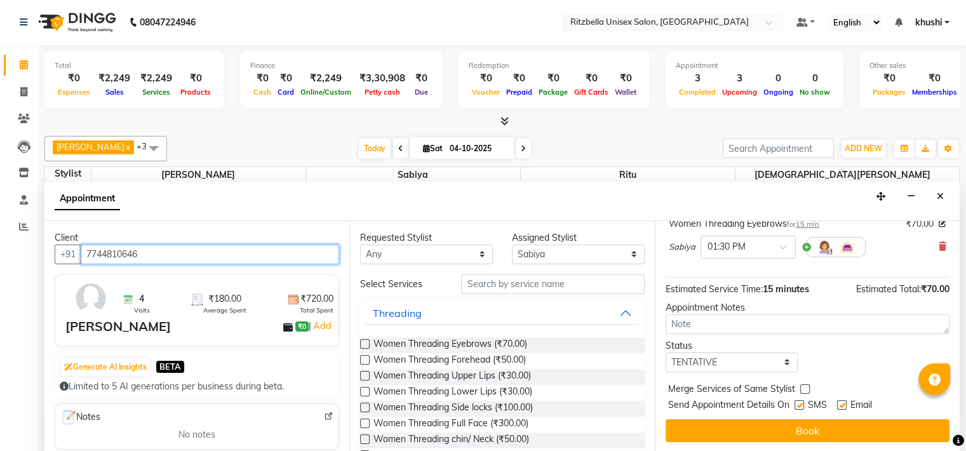
scroll to position [162, 0]
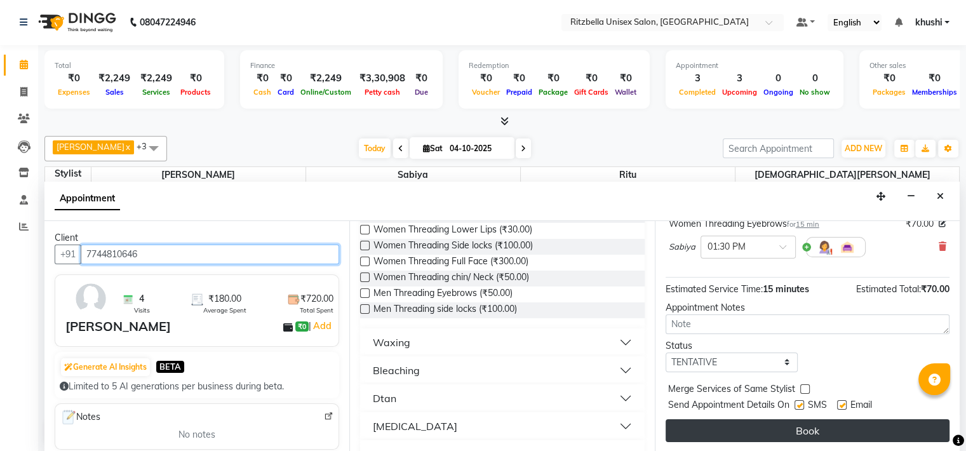
type input "7744810646"
click at [814, 425] on button "Book" at bounding box center [808, 430] width 284 height 23
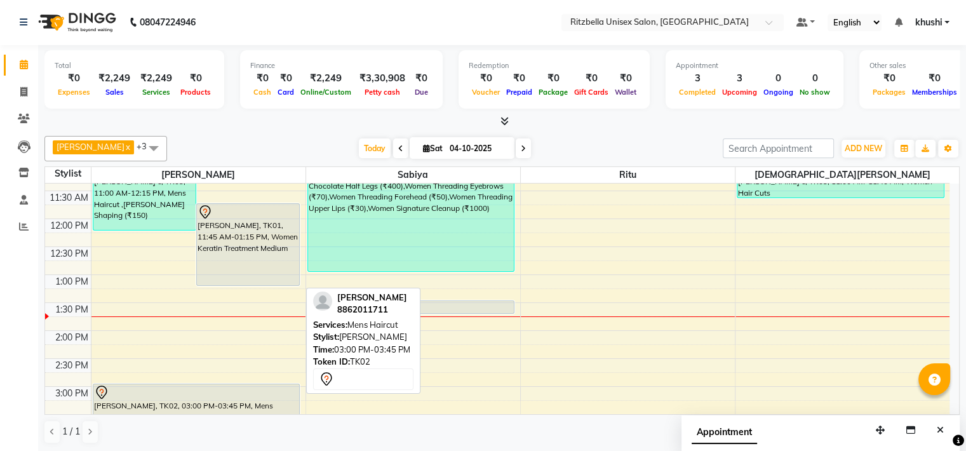
scroll to position [133, 0]
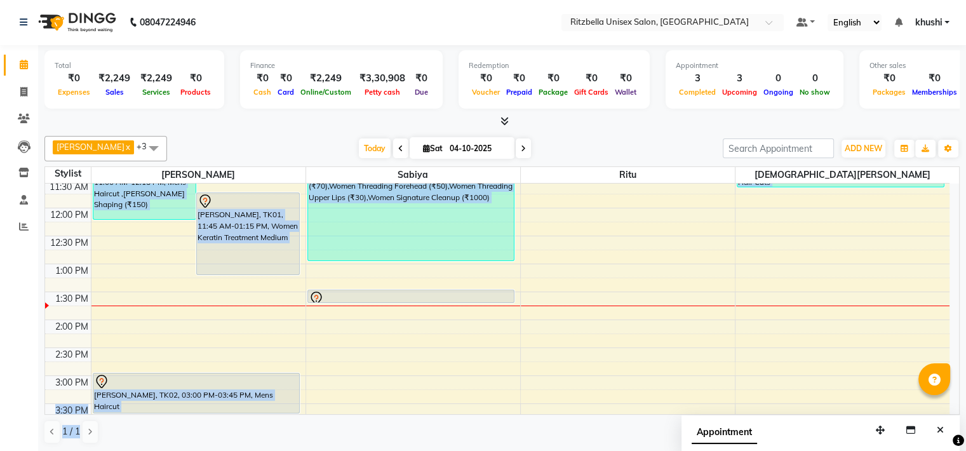
drag, startPoint x: 244, startPoint y: 427, endPoint x: 328, endPoint y: 384, distance: 94.3
click at [328, 384] on div "Nitesh shil x Vaishnav Tawre x Sabiya x Ritu x +3 Select All Nitesh shil Sabiya…" at bounding box center [502, 290] width 916 height 318
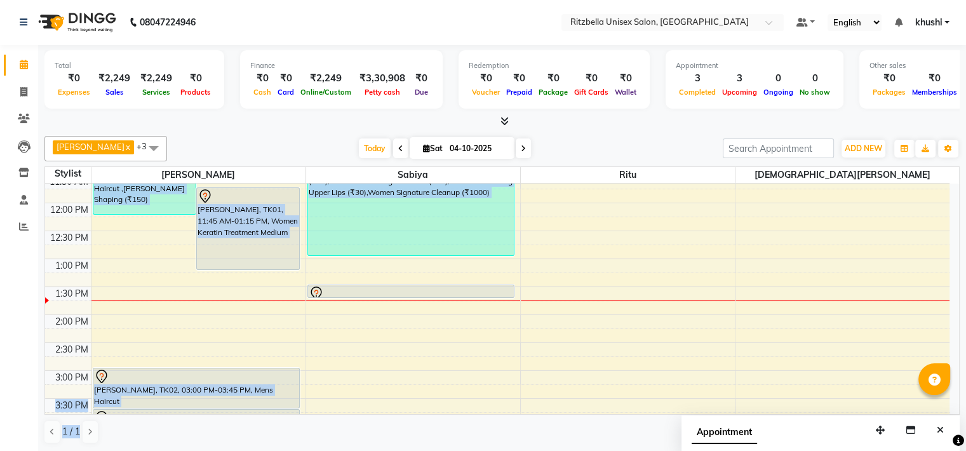
scroll to position [152, 0]
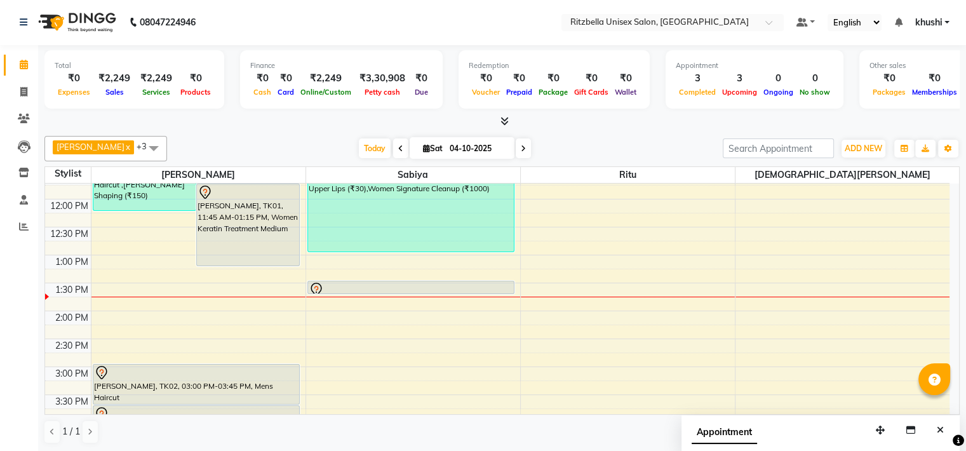
click at [13, 306] on div "Calendar Invoice Clients Leads Inventory Staff Reports Completed InProgress Upc…" at bounding box center [86, 235] width 172 height 398
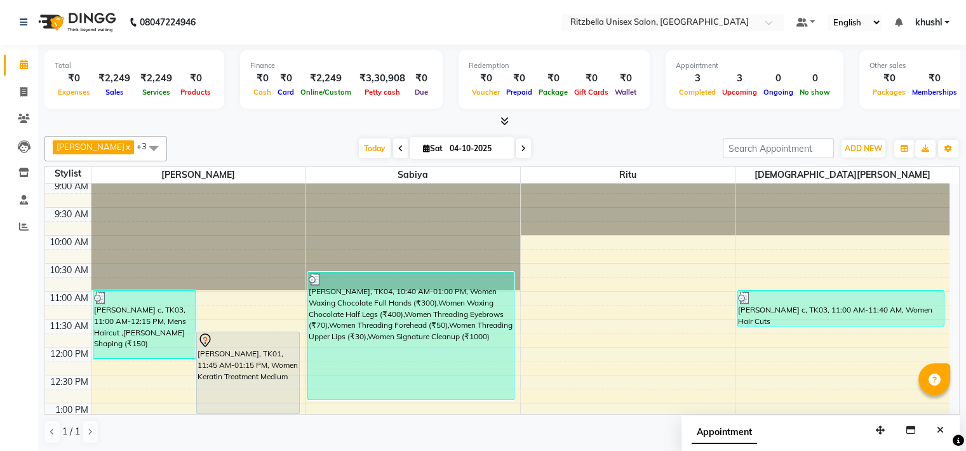
scroll to position [0, 0]
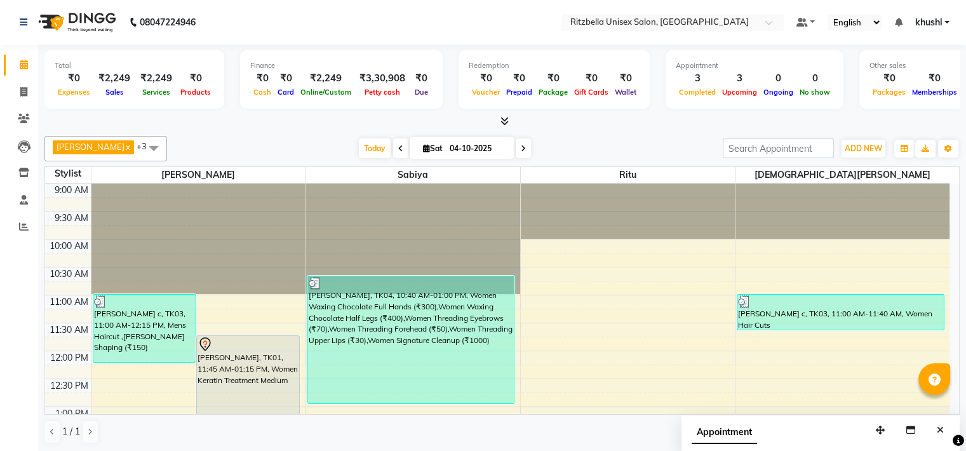
click at [948, 20] on link "khushi" at bounding box center [932, 22] width 35 height 13
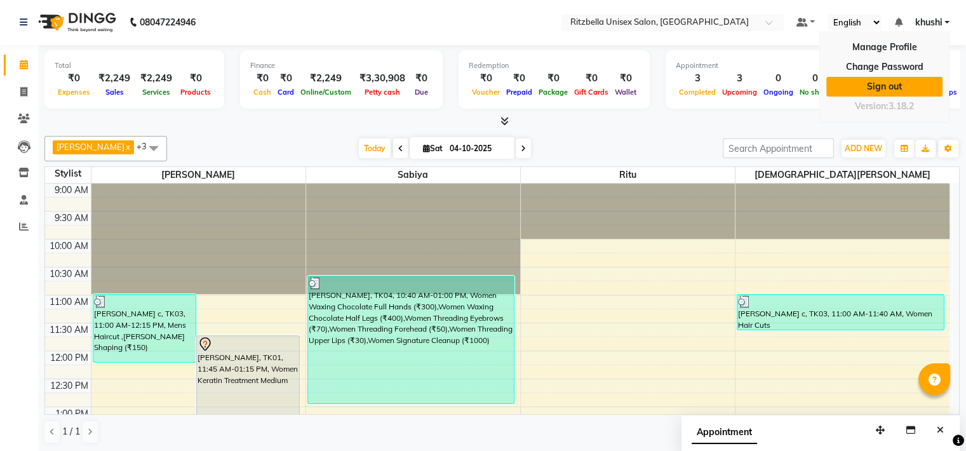
click at [898, 88] on link "Sign out" at bounding box center [885, 87] width 116 height 20
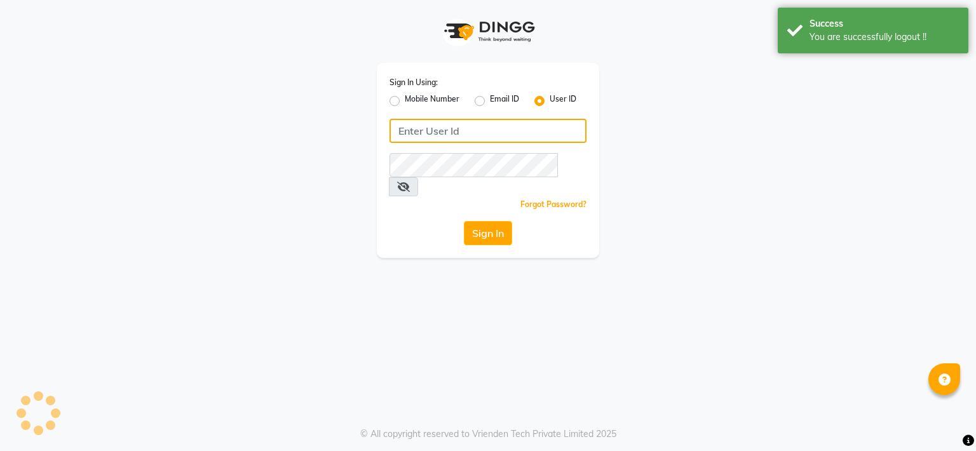
type input "7057551123"
click at [458, 135] on input "7057551123" at bounding box center [487, 131] width 197 height 24
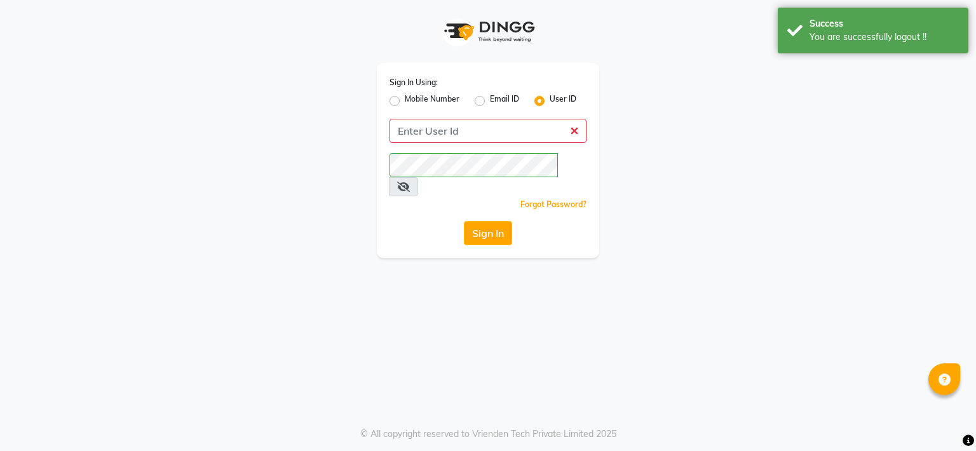
click at [648, 139] on div "Sign In Using: Mobile Number Email ID User ID Remember me Forgot Password? Sign…" at bounding box center [488, 129] width 724 height 258
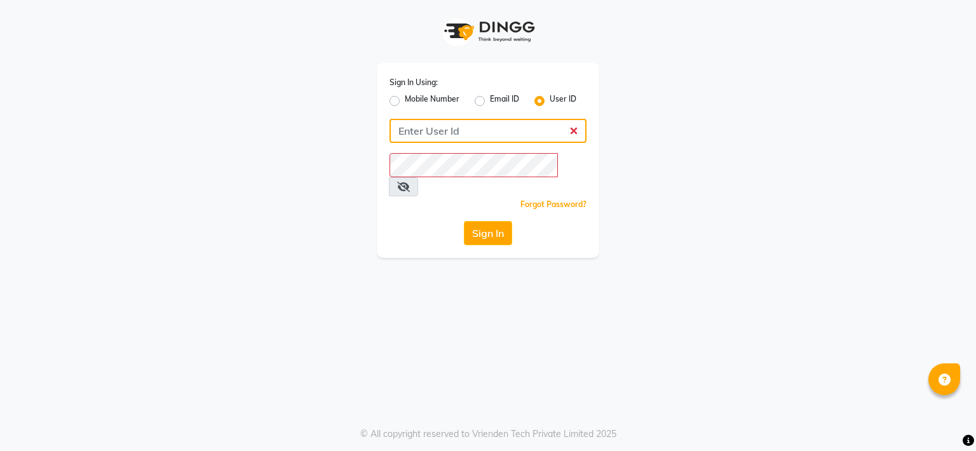
click at [457, 135] on input "Username" at bounding box center [487, 131] width 197 height 24
type input "Ritzbella"
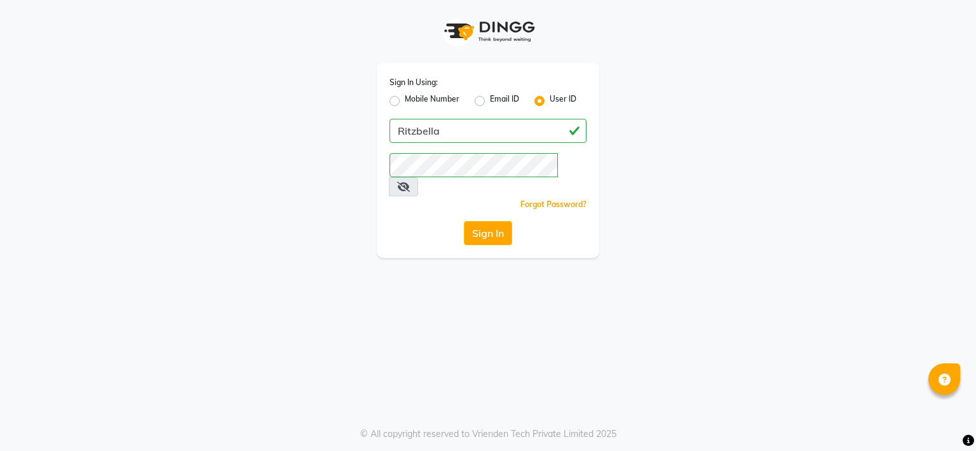
click at [732, 189] on div "Sign In Using: Mobile Number Email ID User ID Ritzbella Remember me Forgot Pass…" at bounding box center [488, 129] width 724 height 258
click at [499, 221] on button "Sign In" at bounding box center [488, 233] width 48 height 24
